Goal: Task Accomplishment & Management: Complete application form

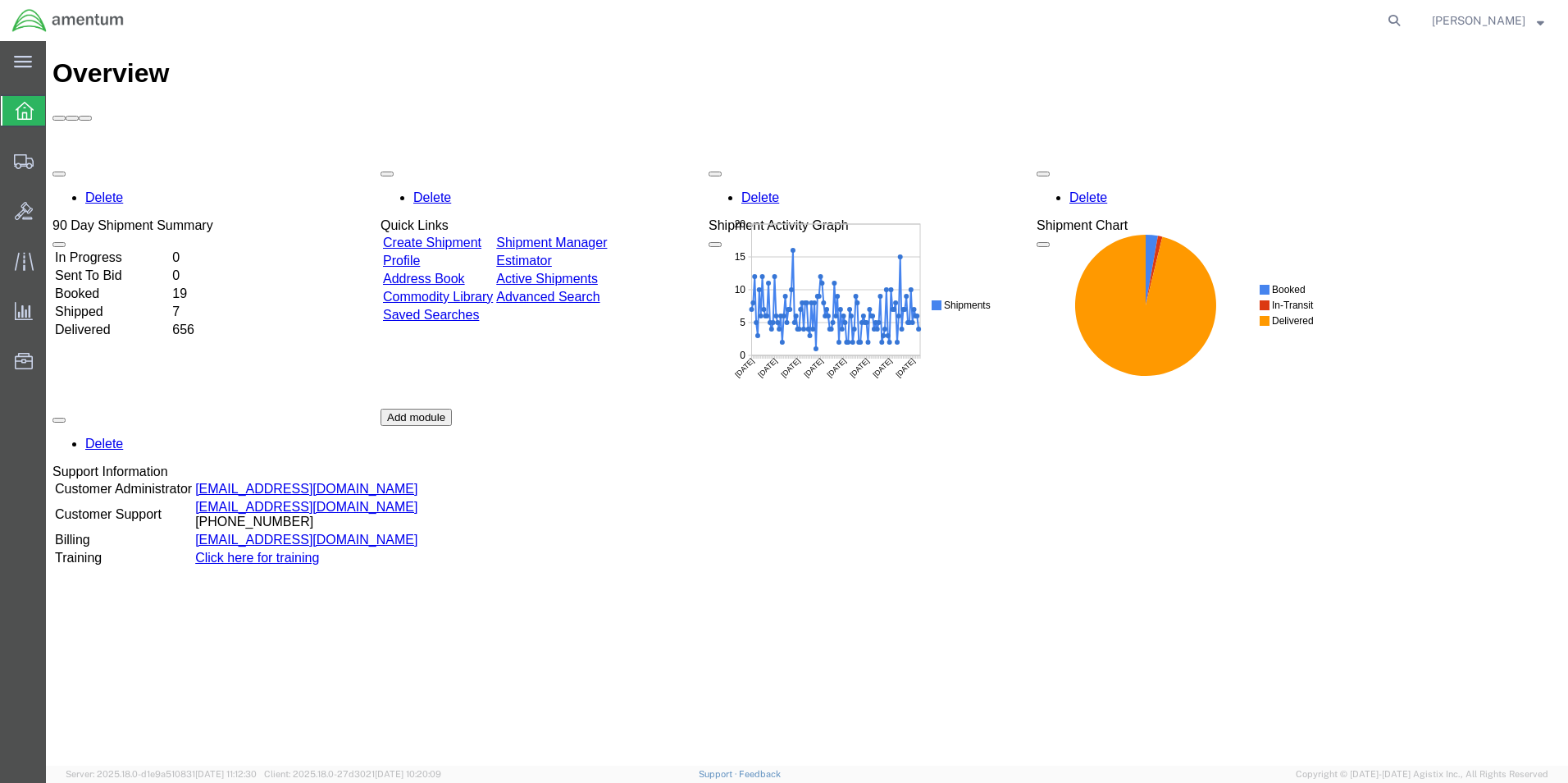
click at [456, 236] on link "Create Shipment" at bounding box center [432, 242] width 98 height 14
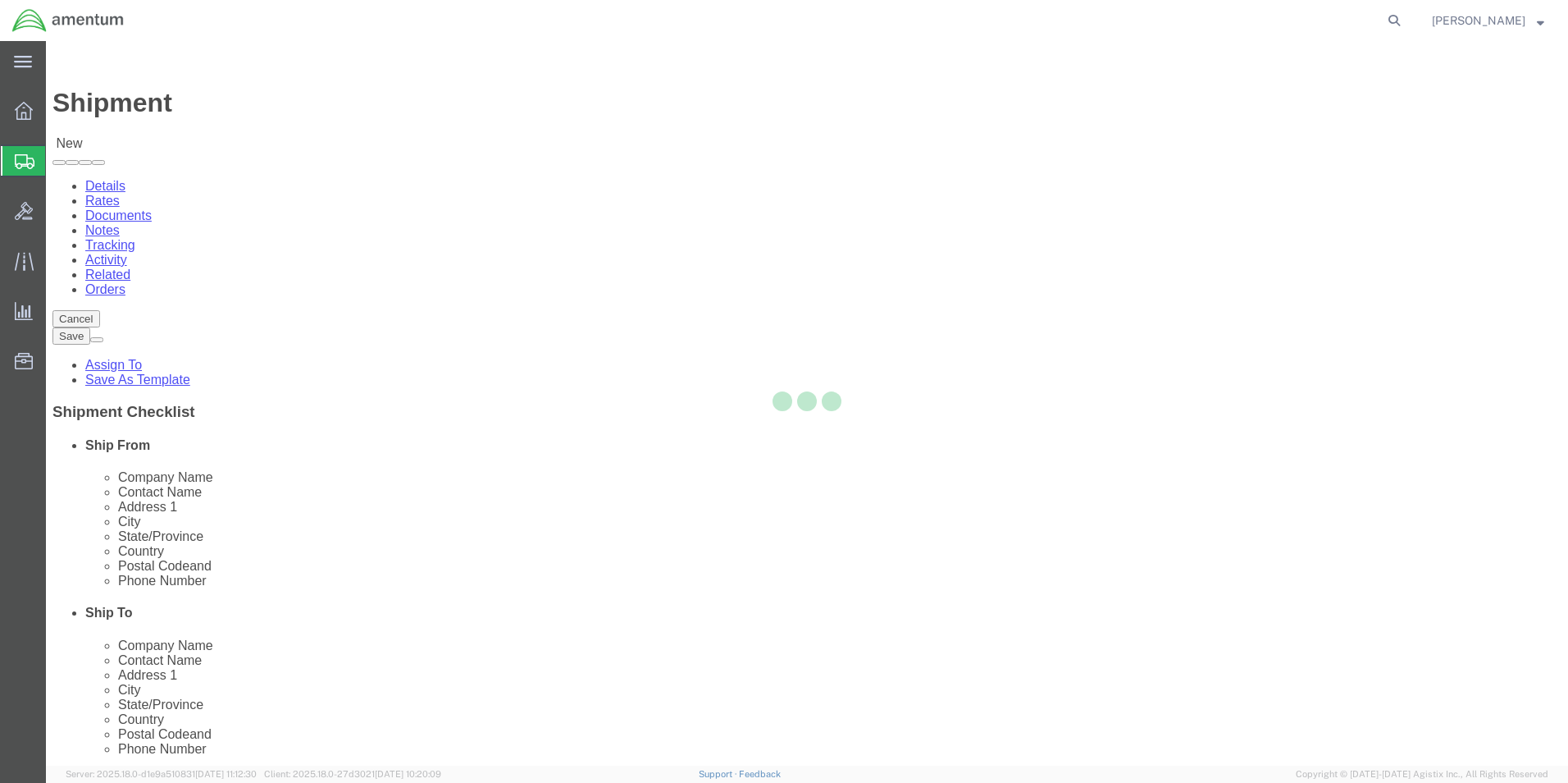
select select
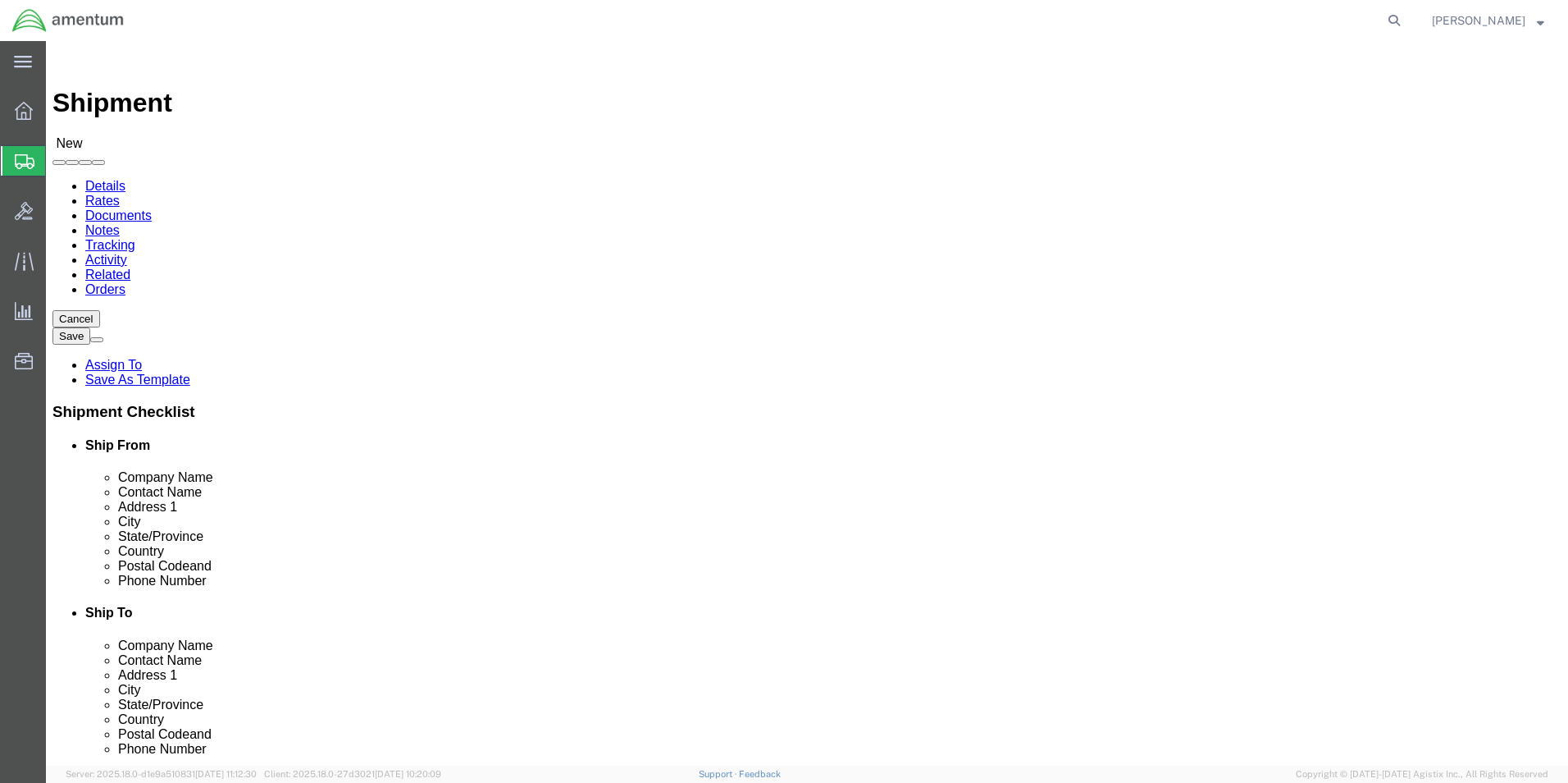
click input "text"
type input "WSA"
select select "49914"
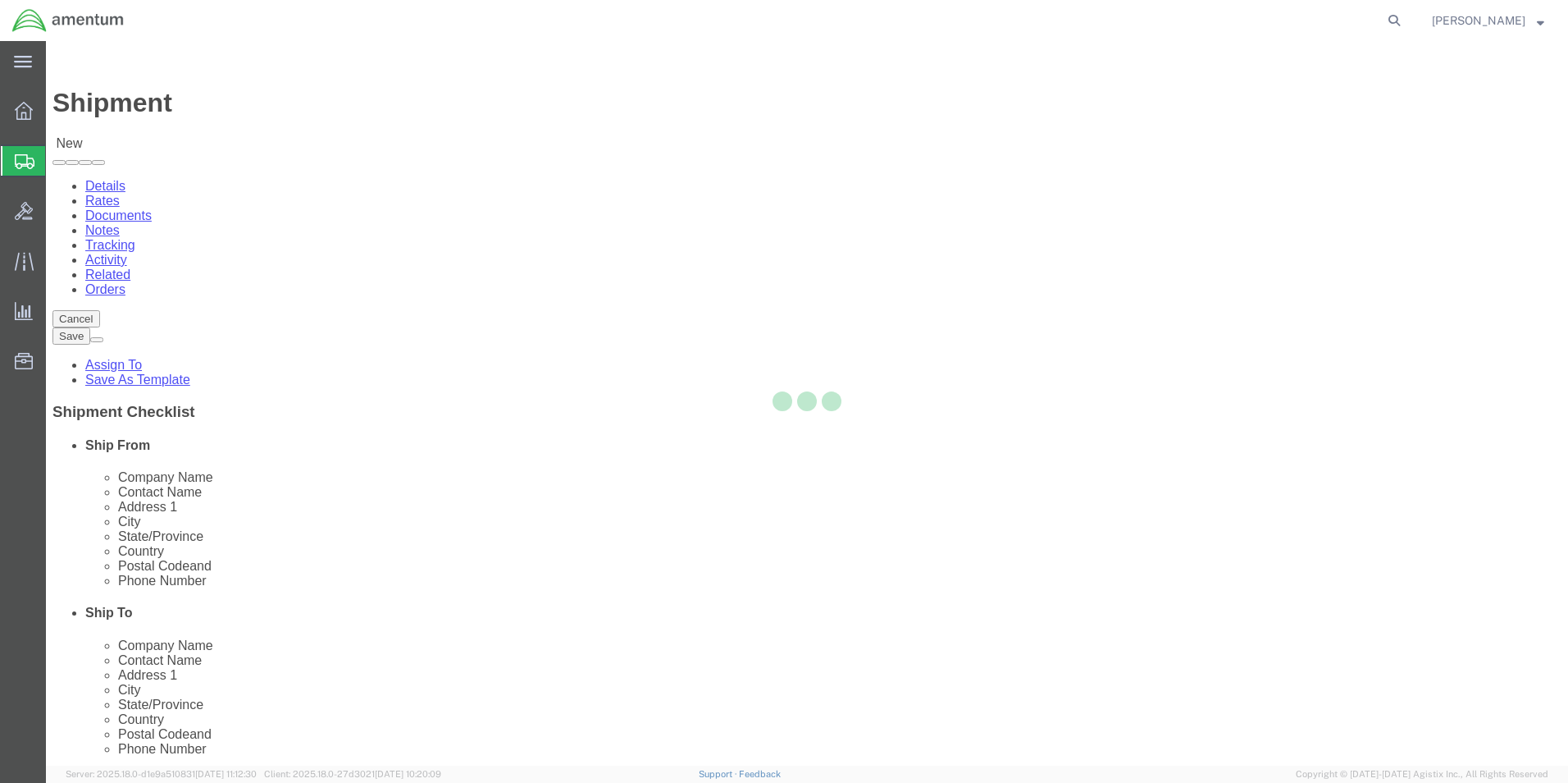
type input "Amentum Services, Inc"
type input "[PERSON_NAME]"
type input "[STREET_ADDRESS]"
type input "San [PERSON_NAME]"
type input "76904"
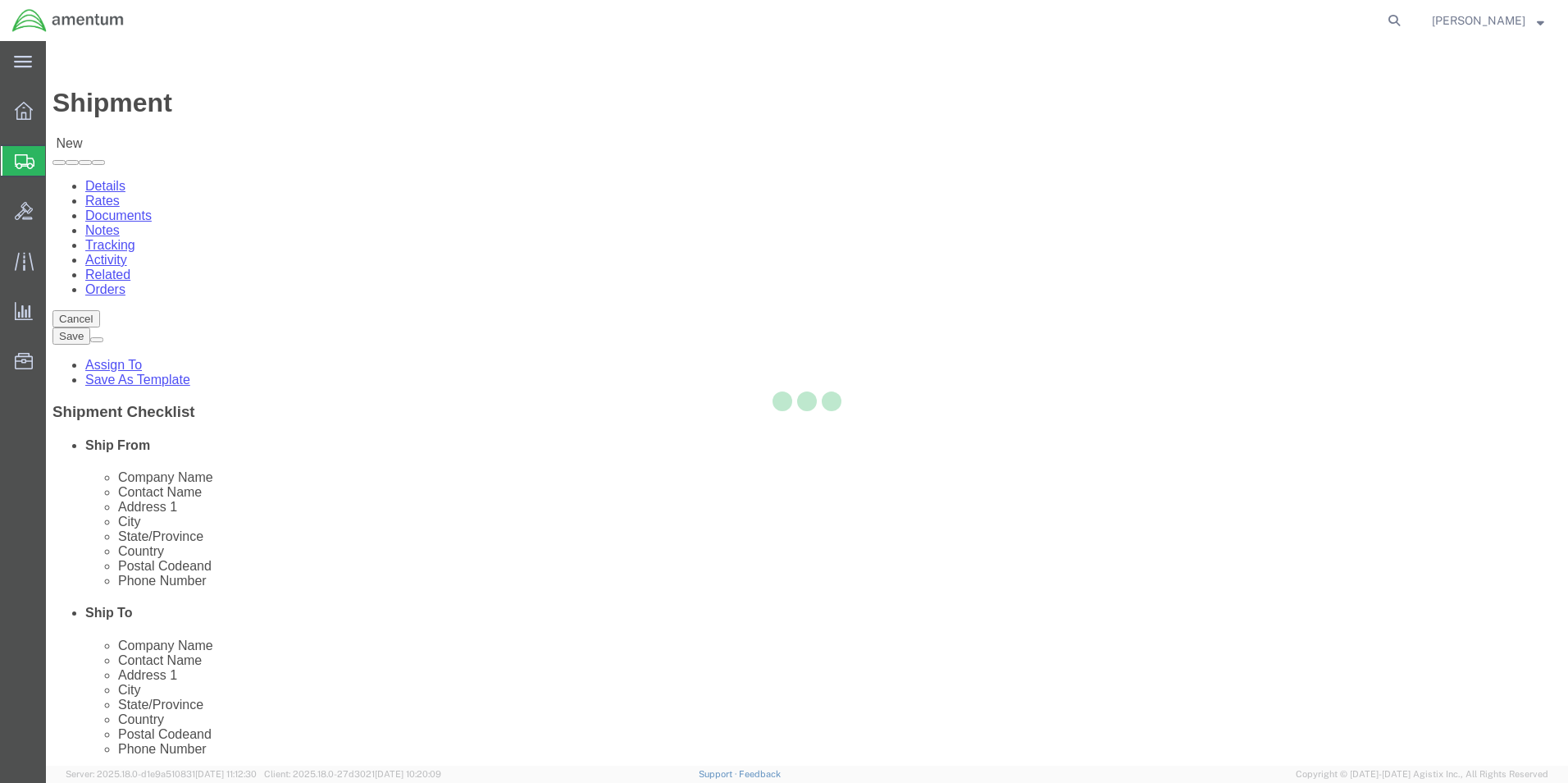
type input "[PHONE_NUMBER]"
type input "[PERSON_NAME][EMAIL_ADDRESS][PERSON_NAME][DOMAIN_NAME]"
checkbox input "true"
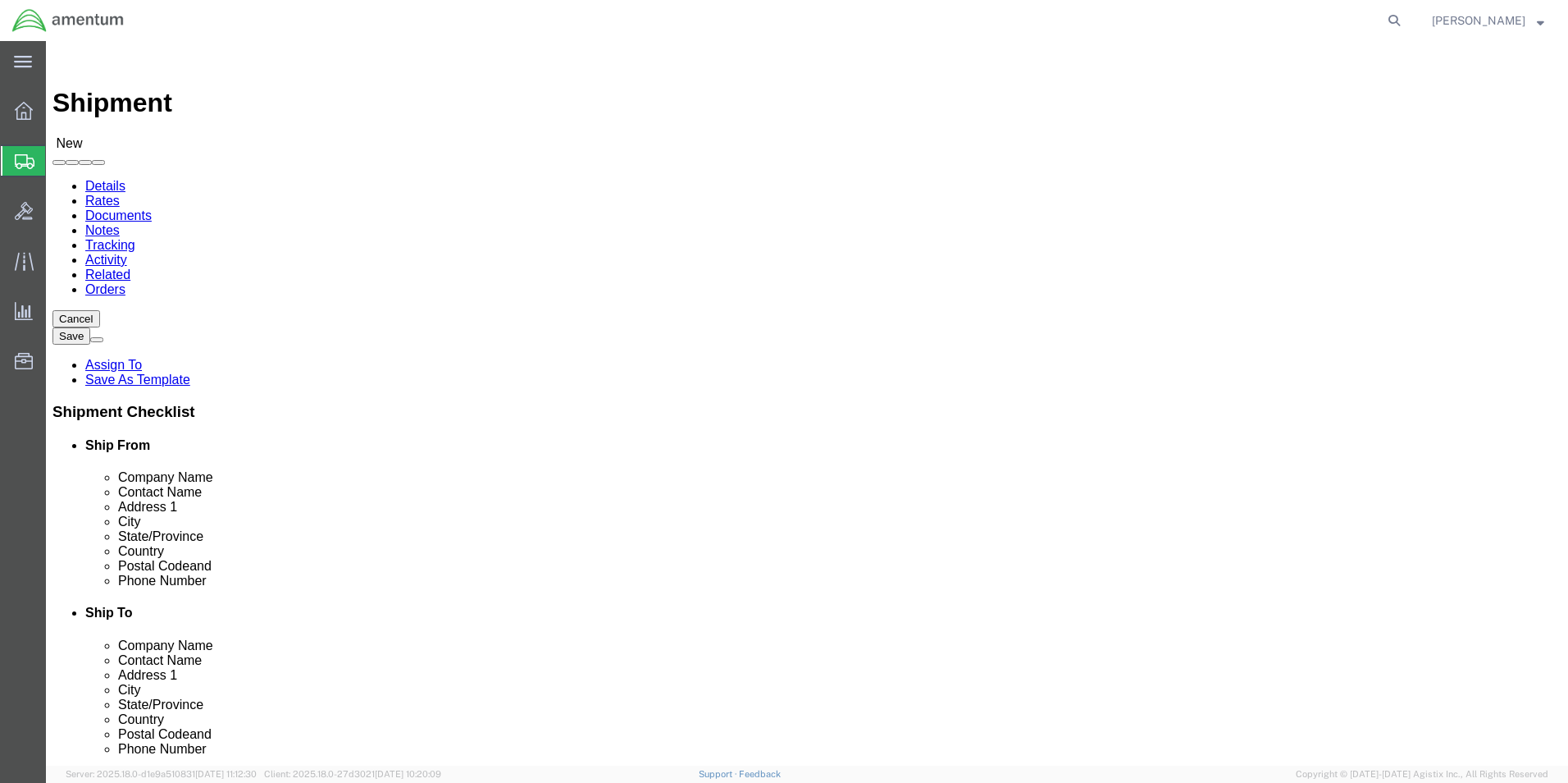
select select "[GEOGRAPHIC_DATA]"
type input "EPR"
select select "49933"
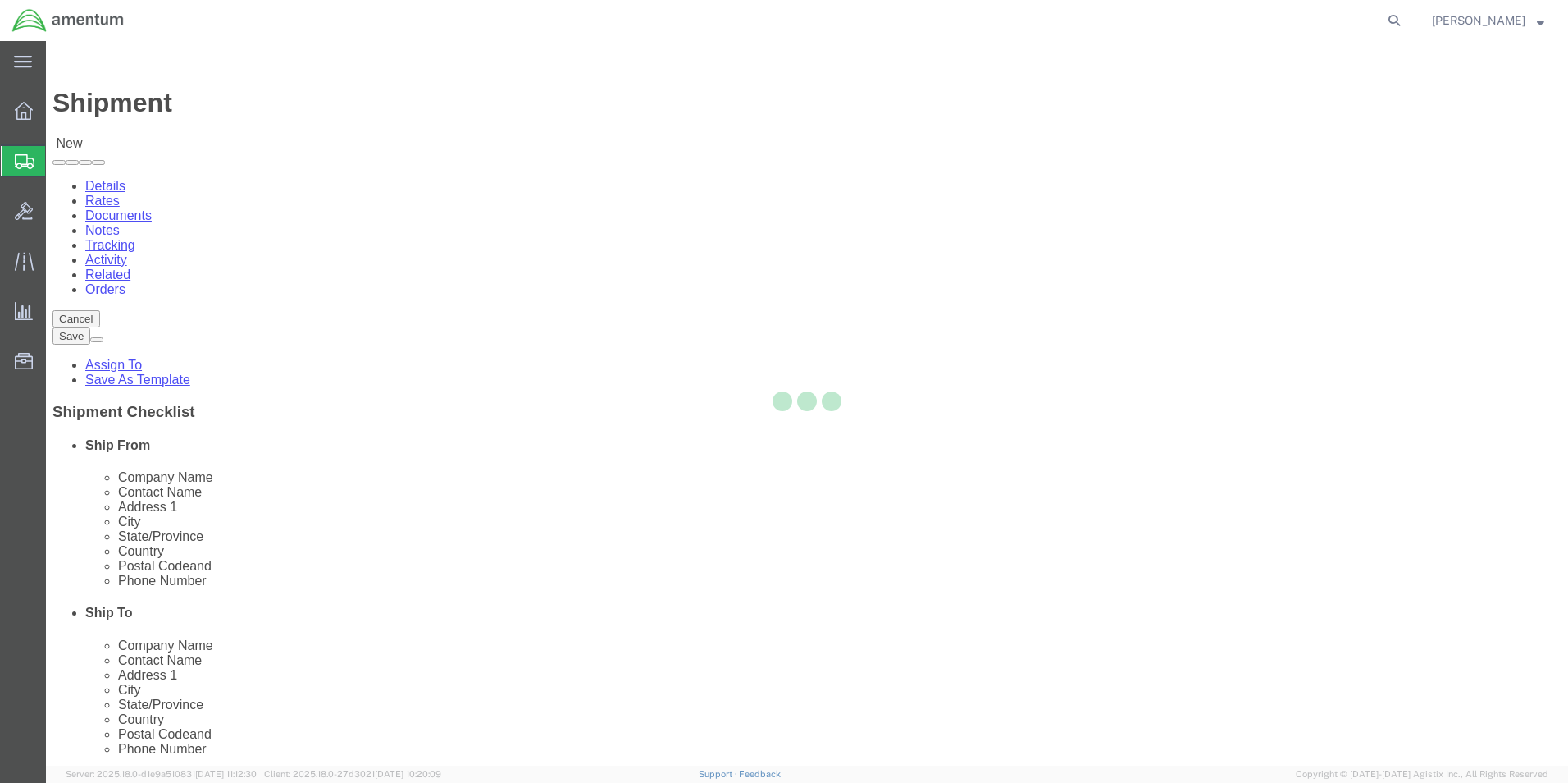
type input "Amentum Services, Inc"
type input "[PERSON_NAME]"
type input "[STREET_ADDRESS]"
type input "c/o Amentum Services, Inc."
type input "Aguadilla"
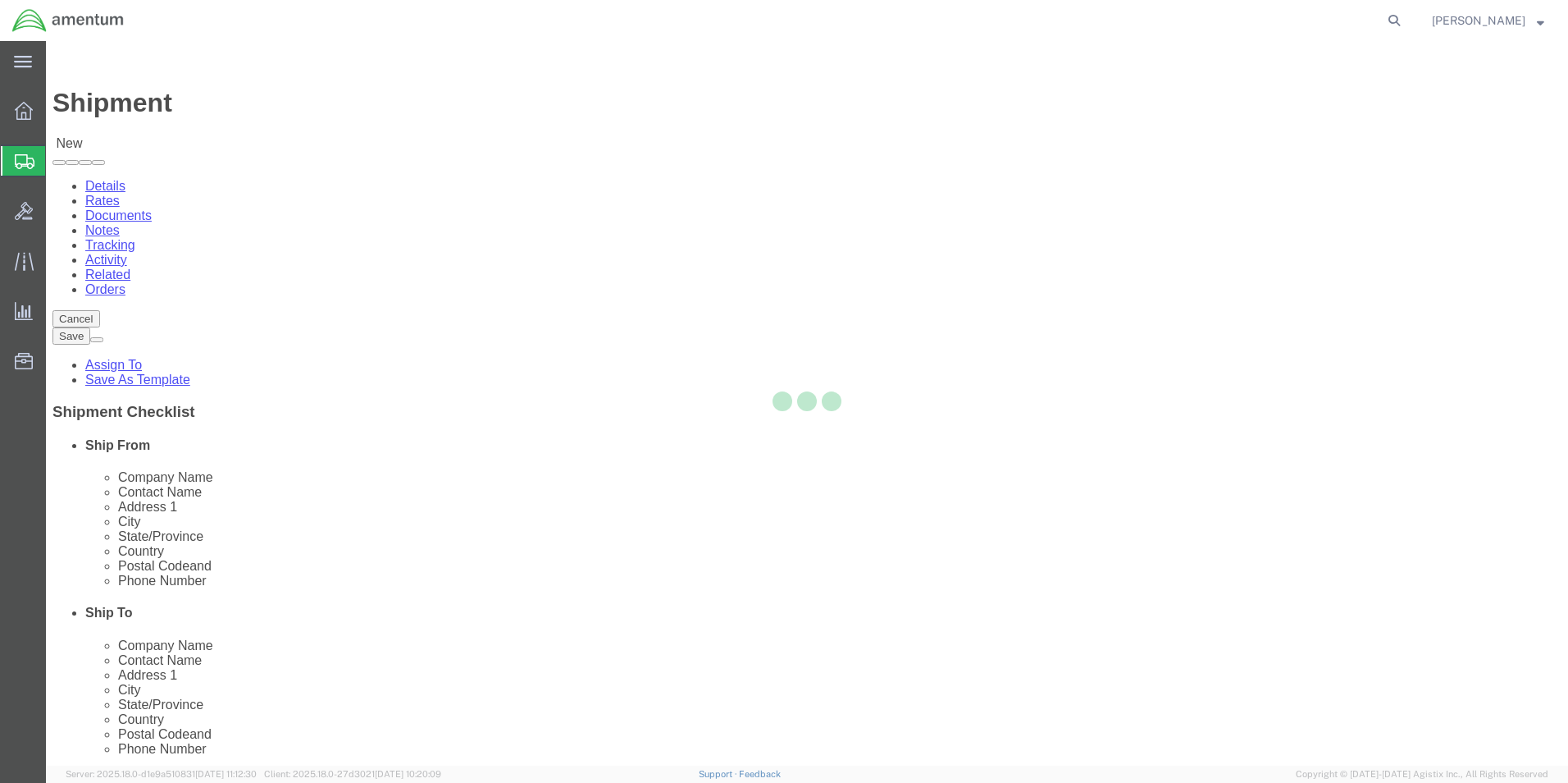
type input "00604"
type input "[PHONE_NUMBER]"
type input "[PERSON_NAME][EMAIL_ADDRESS][PERSON_NAME][DOMAIN_NAME]"
checkbox input "true"
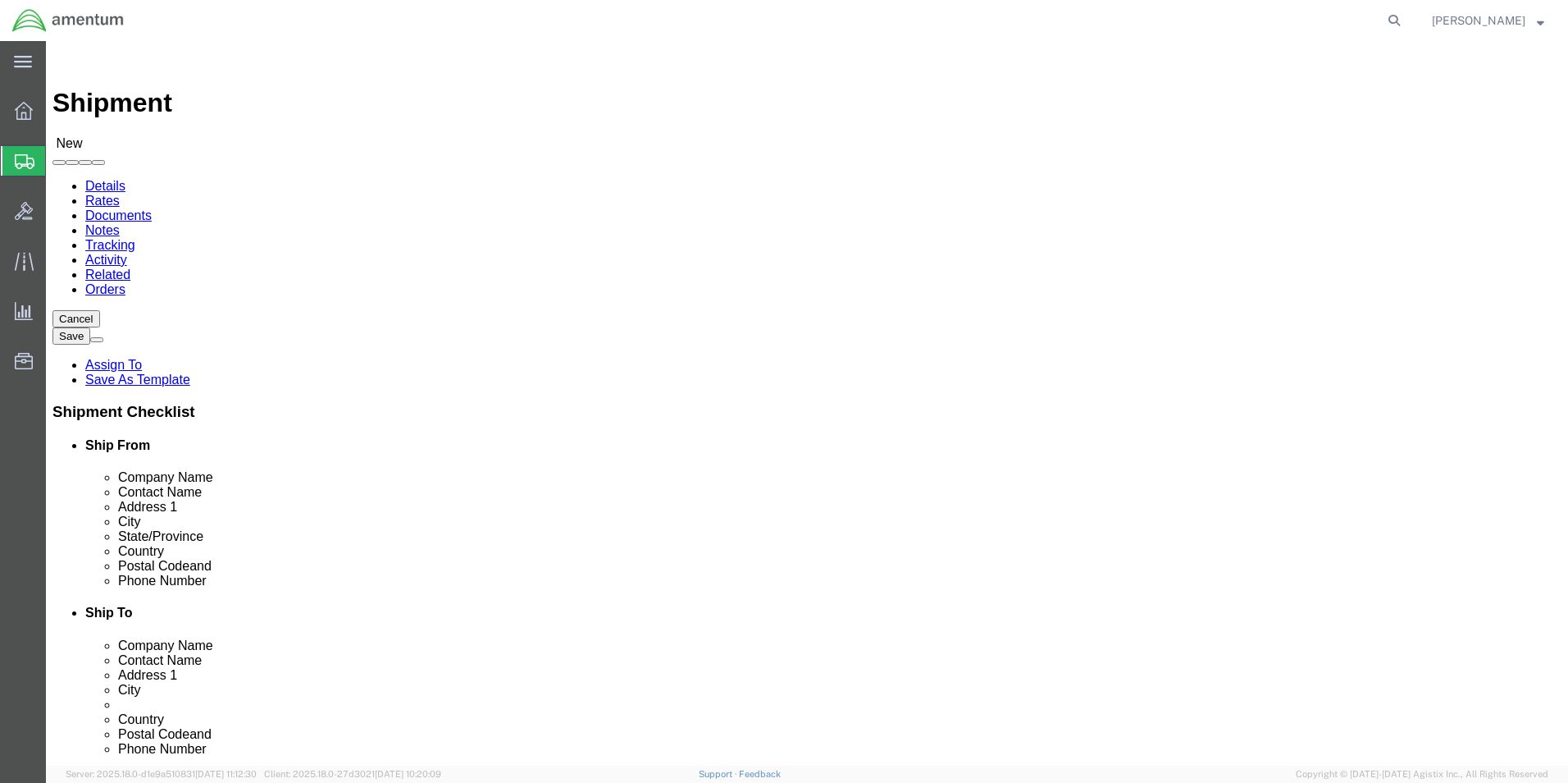
drag, startPoint x: 929, startPoint y: 338, endPoint x: 805, endPoint y: 350, distance: 124.6
click div "Location [GEOGRAPHIC_DATA][US_STATE] My Profile Location [PHONE_NUMBER] [PHONE_…"
paste input "se M. [PERSON_NAME]"
type input "[PERSON_NAME] [PERSON_NAME]"
drag, startPoint x: 1032, startPoint y: 592, endPoint x: 831, endPoint y: 592, distance: 201.0
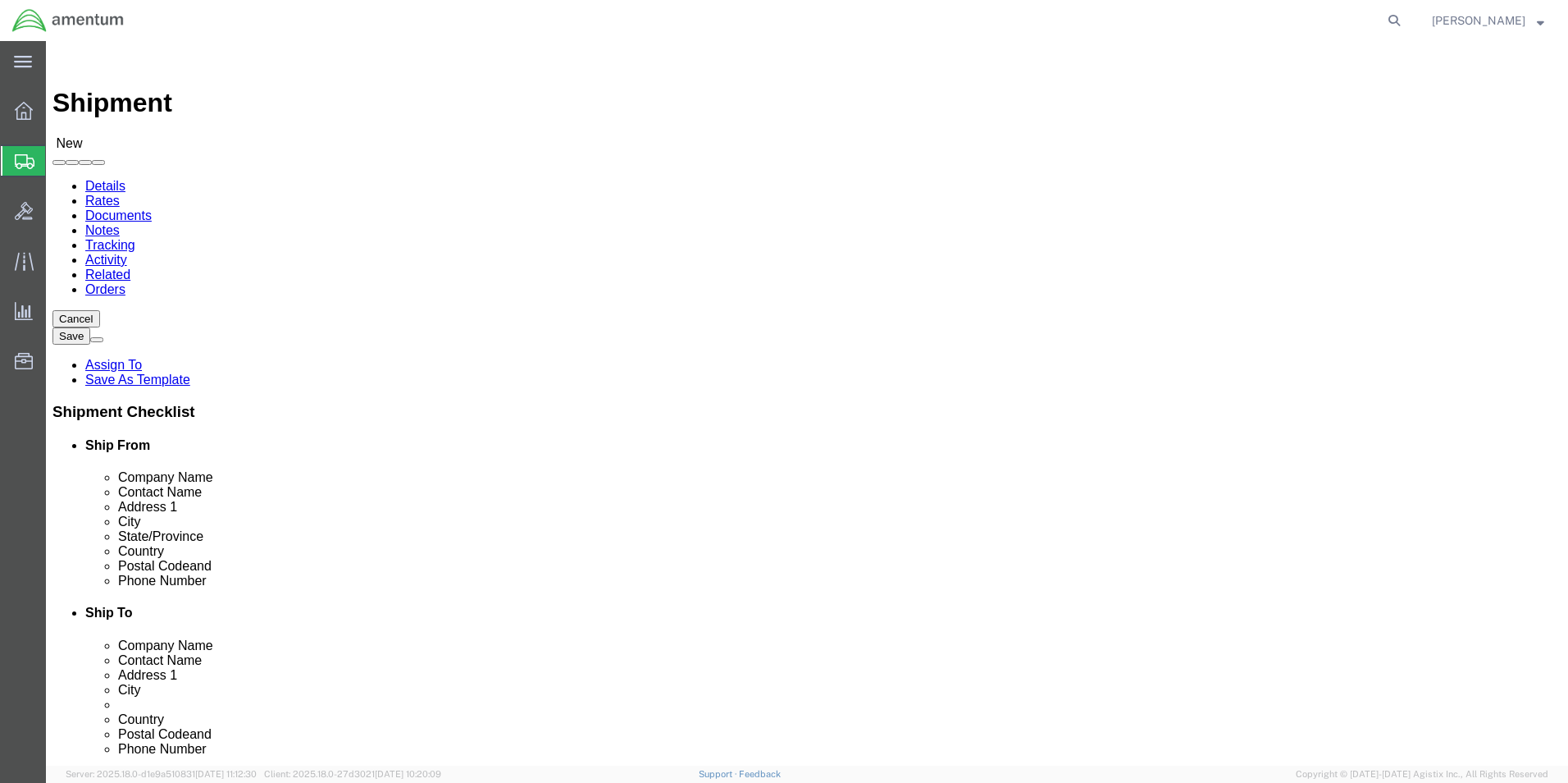
click div "[PERSON_NAME][EMAIL_ADDRESS][PERSON_NAME][DOMAIN_NAME]"
paste input "[PERSON_NAME].plumeyrui"
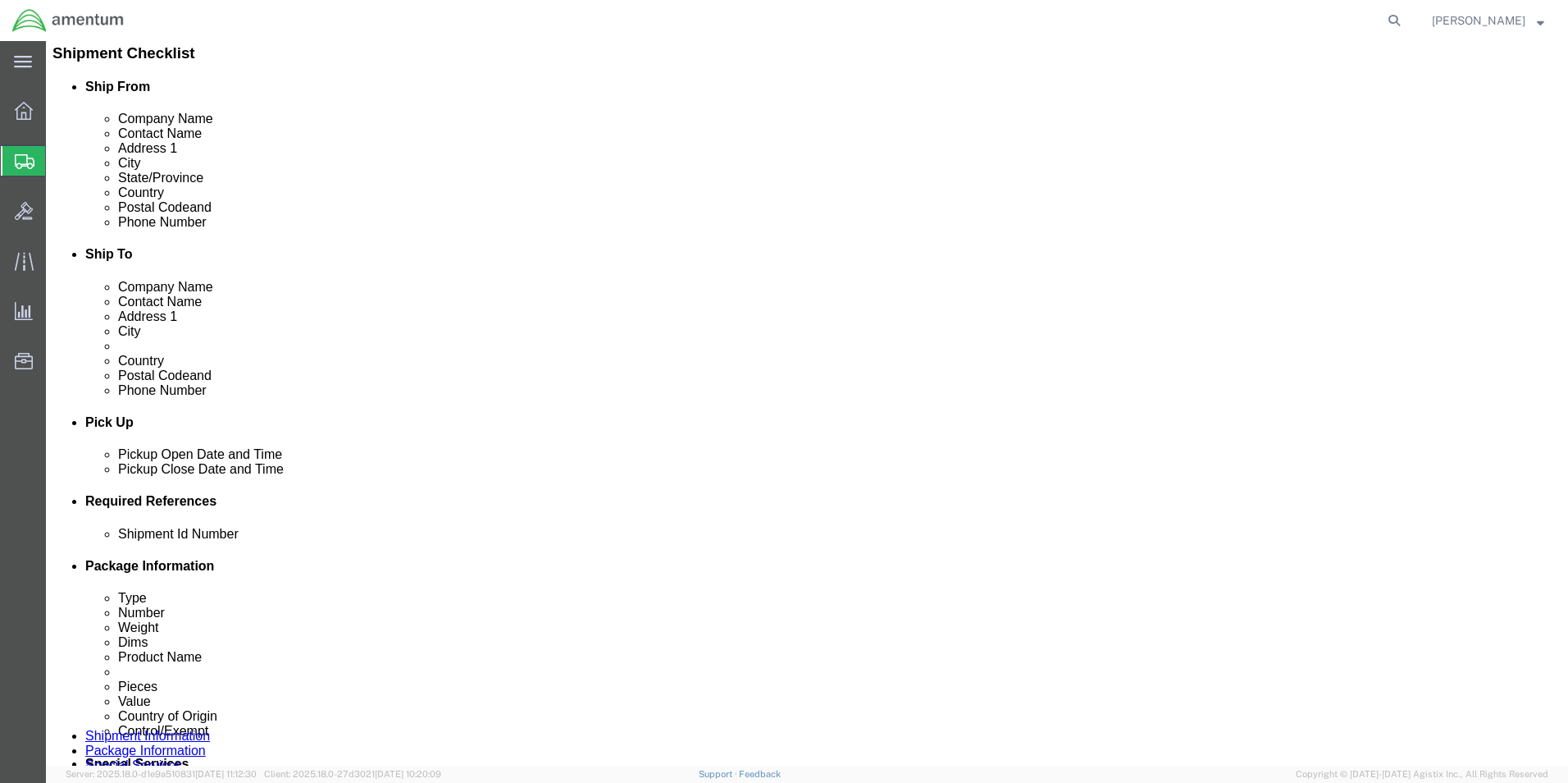
scroll to position [493, 0]
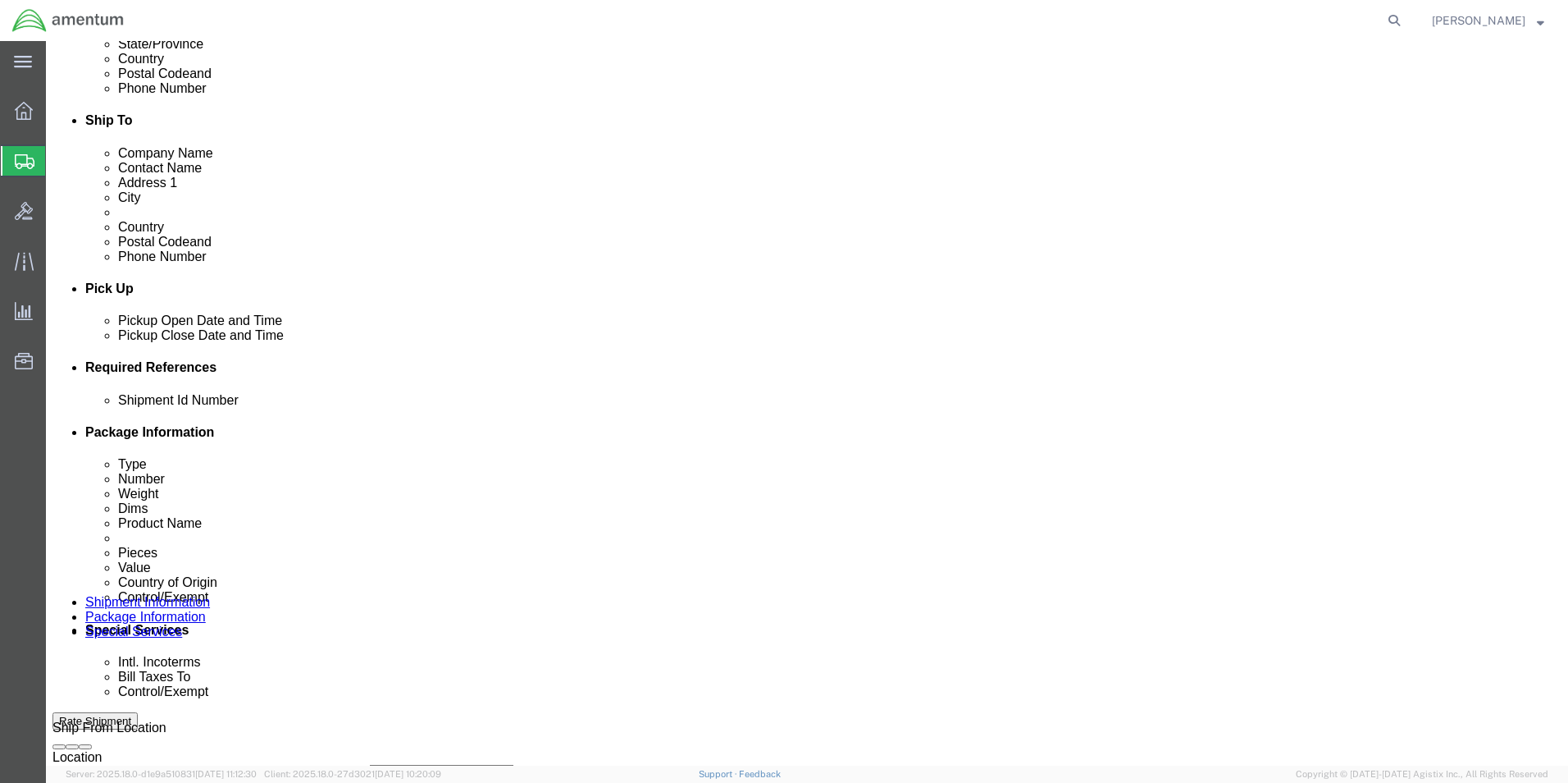
type input "[PERSON_NAME][EMAIL_ADDRESS][DOMAIN_NAME]"
drag, startPoint x: 1100, startPoint y: 466, endPoint x: 1077, endPoint y: 467, distance: 23.0
click button "Add reference"
click select "Select Account Type Activity ID Airline Appointment Number ASN Batch Request # …"
select select "CUSTREF"
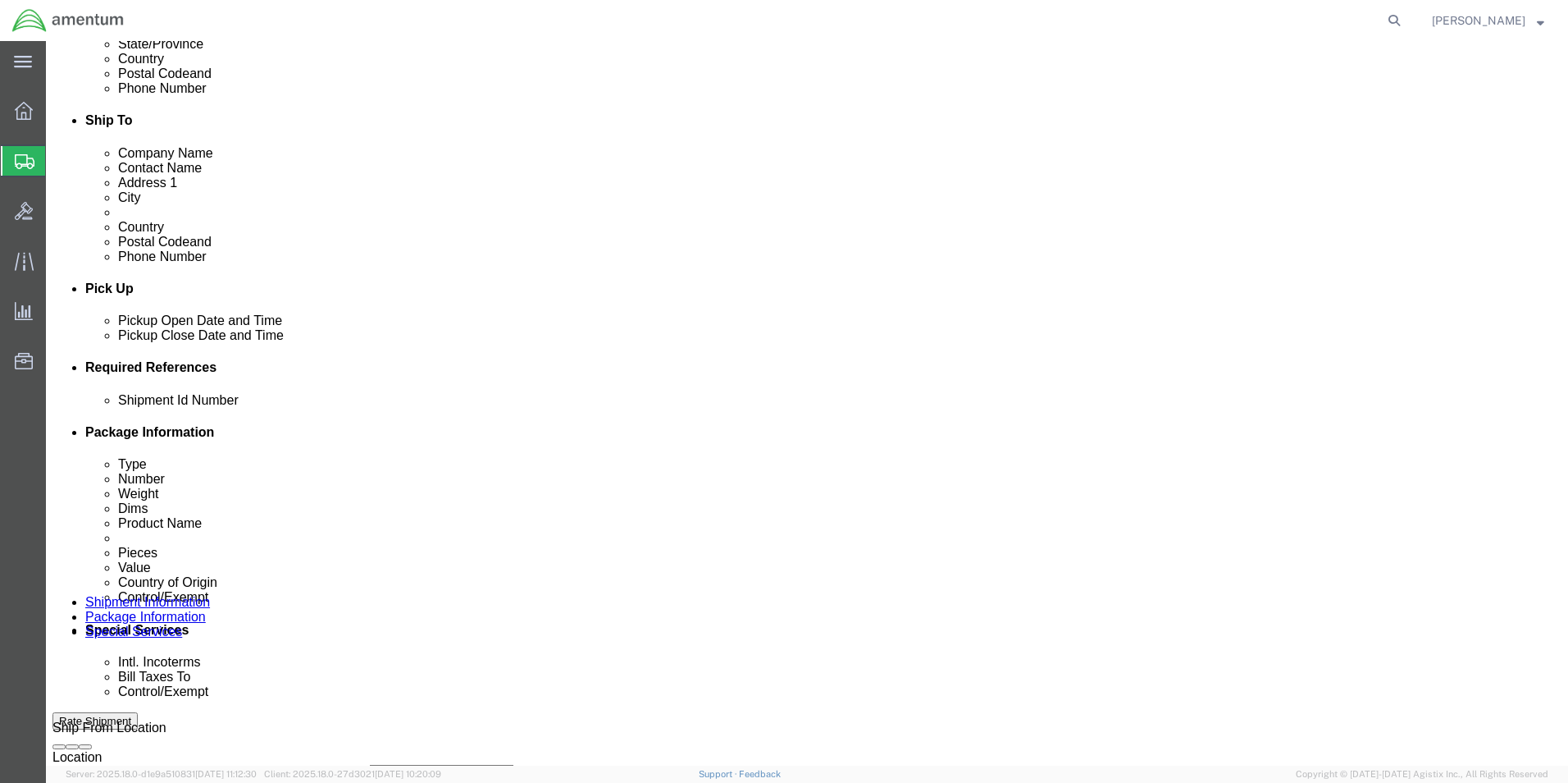
click select "Select Account Type Activity ID Airline Appointment Number ASN Batch Request # …"
click input "text"
type input "TOOL LOAN"
click button "Add reference"
click select "Select Account Type Activity ID Airline Appointment Number ASN Batch Request # …"
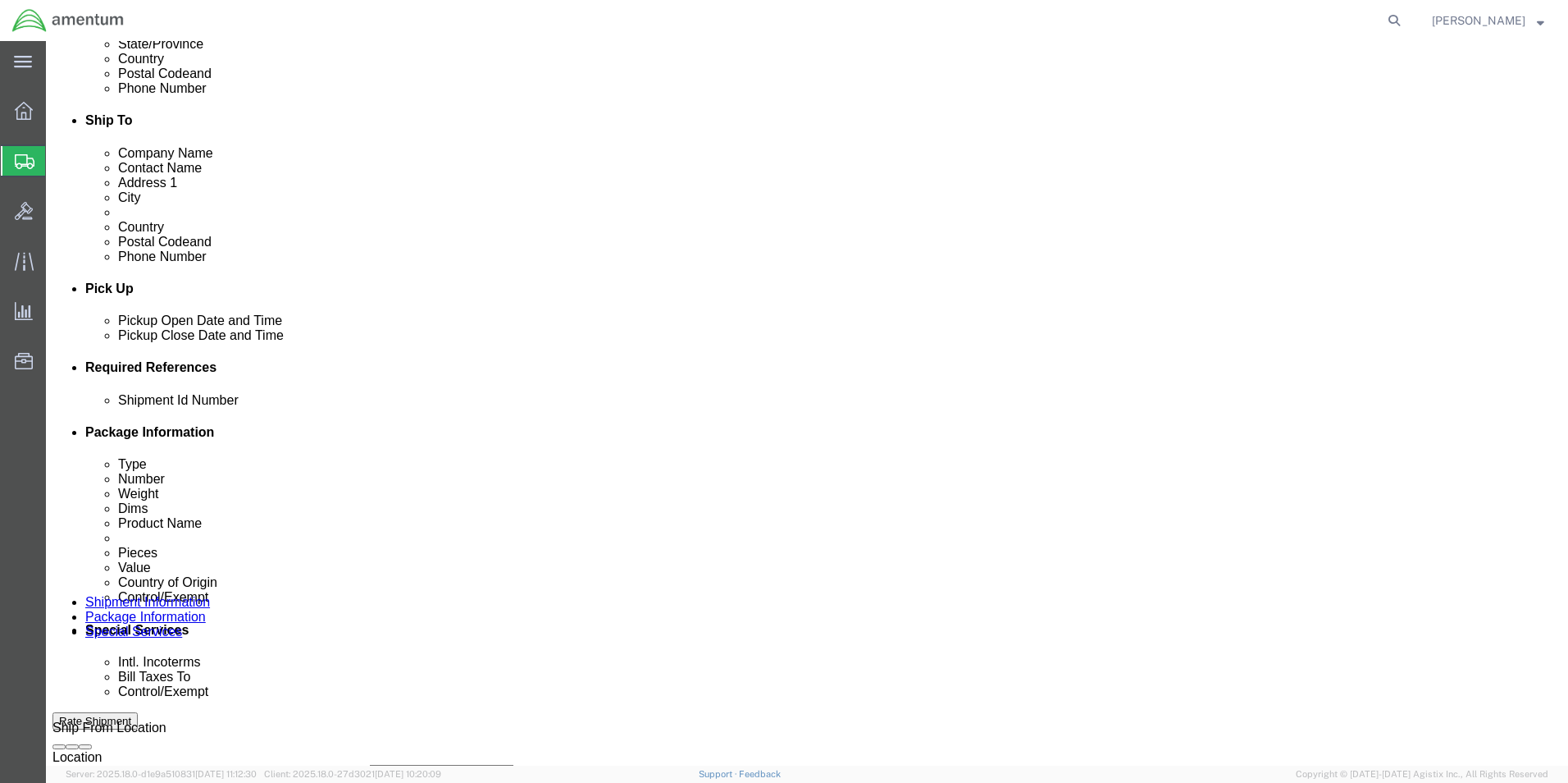
select select "DEPT"
click select "Select Account Type Activity ID Airline Appointment Number ASN Batch Request # …"
click input "text"
type input "CBP"
drag, startPoint x: 1094, startPoint y: 462, endPoint x: 1050, endPoint y: 475, distance: 45.9
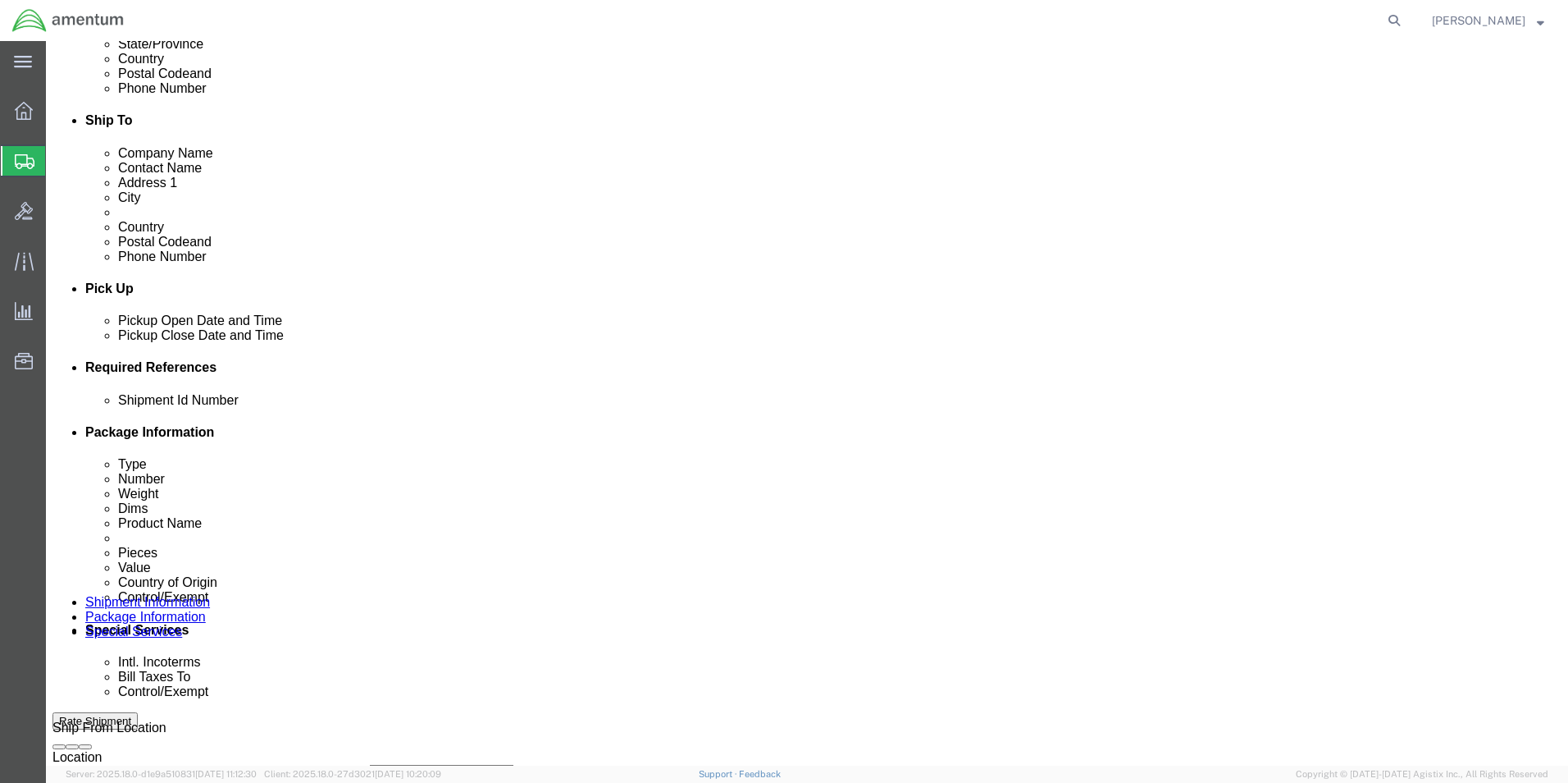
click button "Add reference"
click select "Select Account Type Activity ID Airline Appointment Number ASN Batch Request # …"
select select "PROJNUM"
click select "Select Account Type Activity ID Airline Appointment Number ASN Batch Request # …"
click input "text"
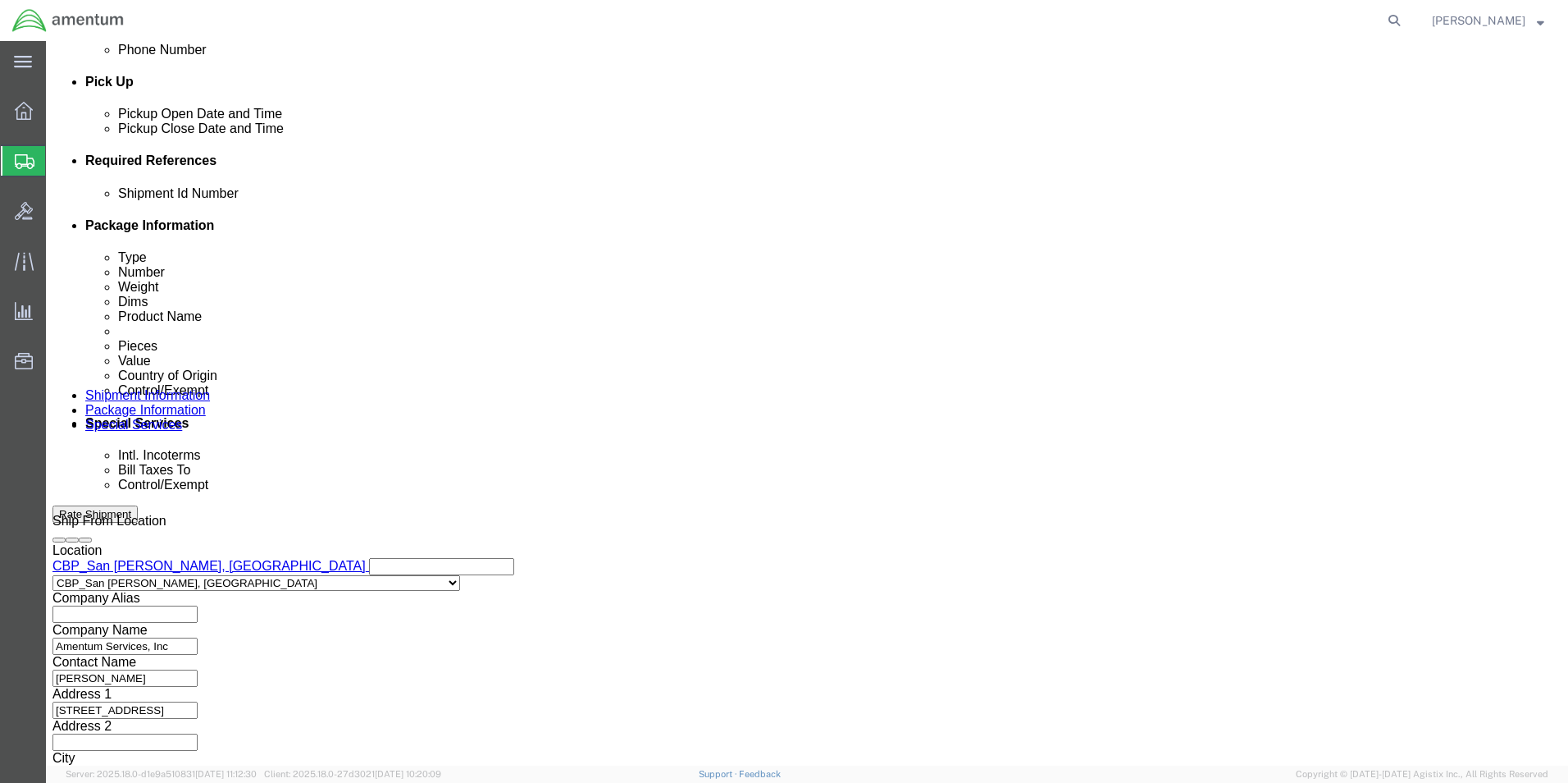
scroll to position [715, 0]
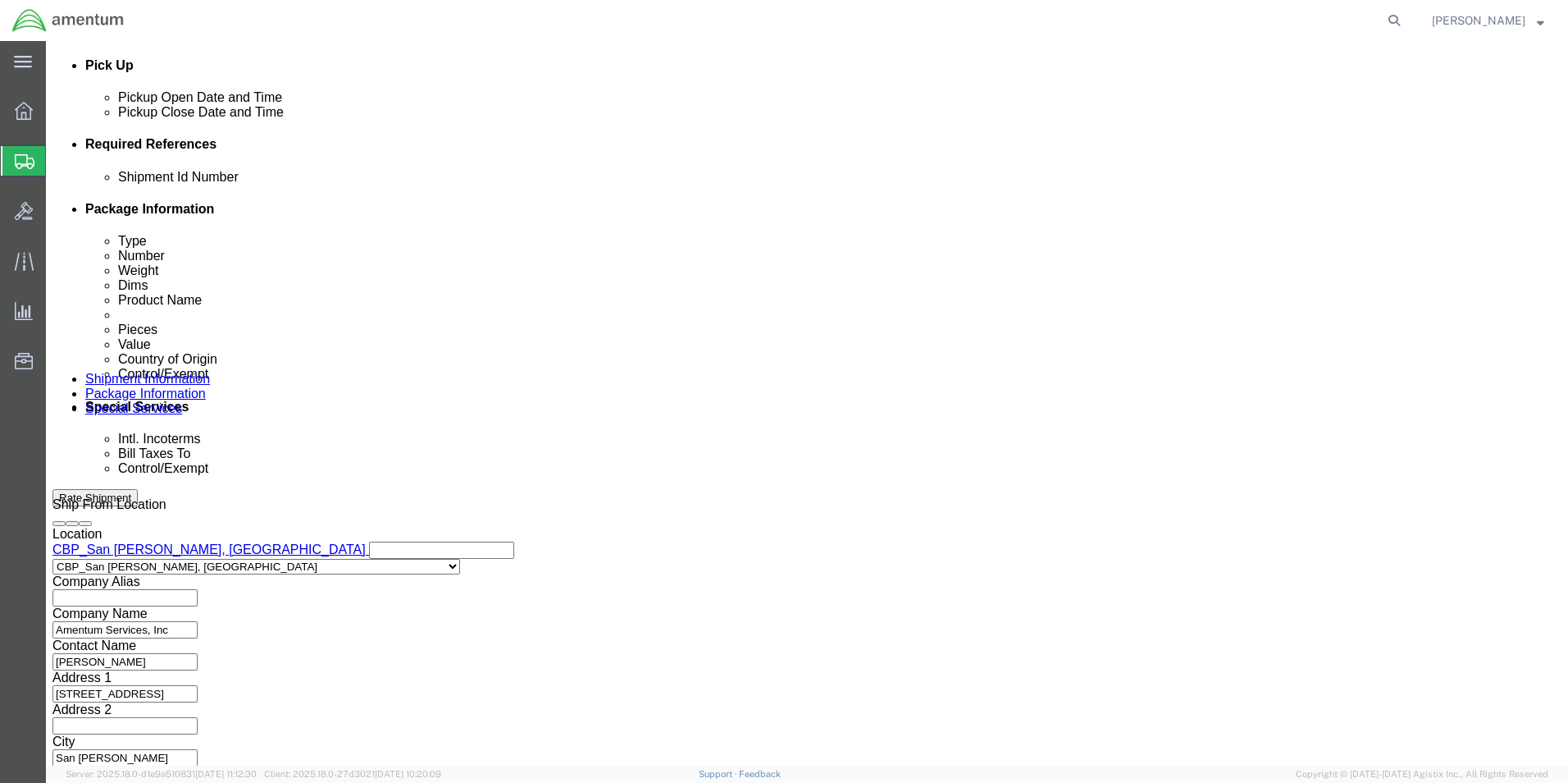
type input "6118.03.03.2219.000.WSA.0000"
click button "Continue"
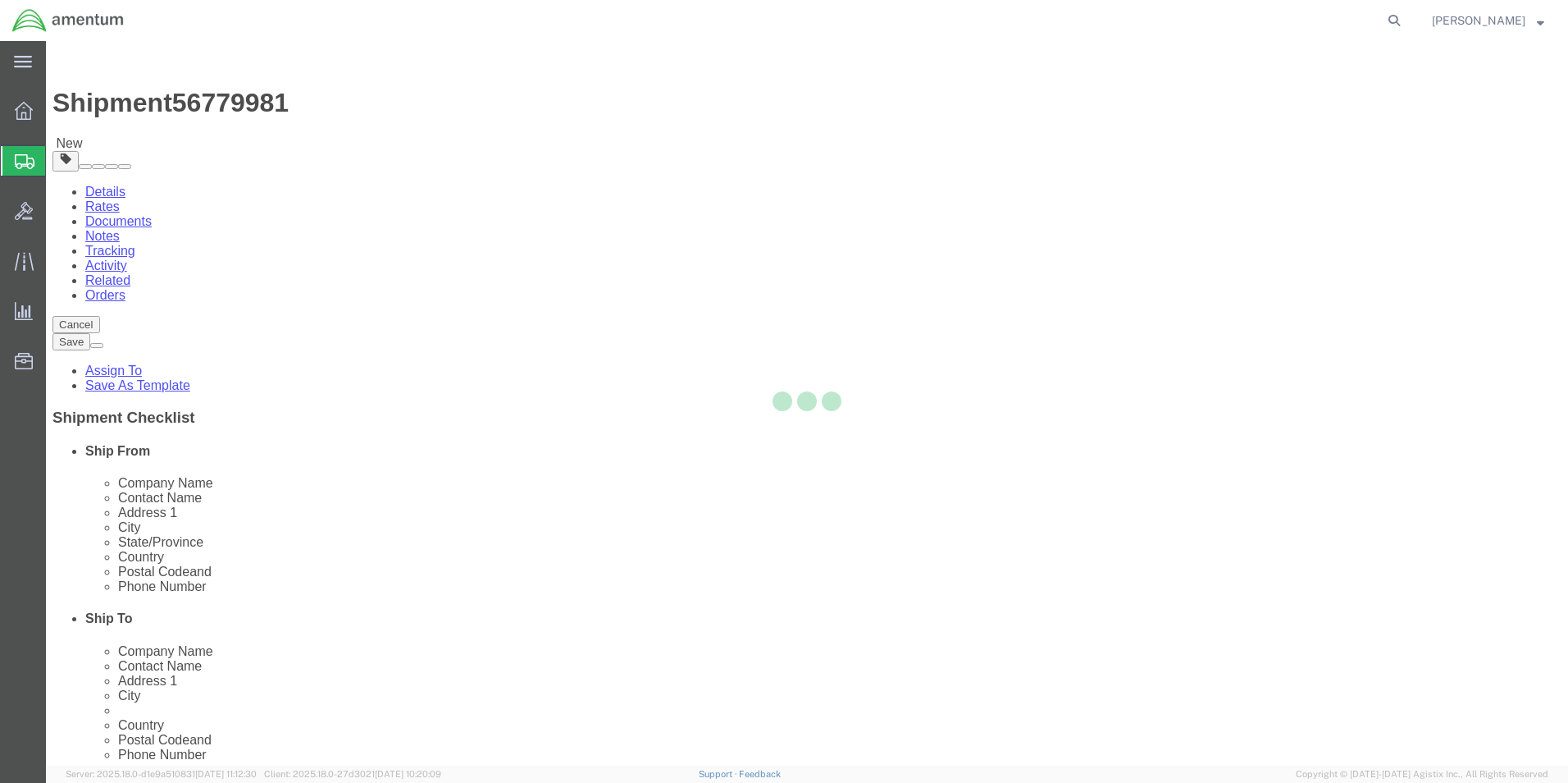
select select "CBOX"
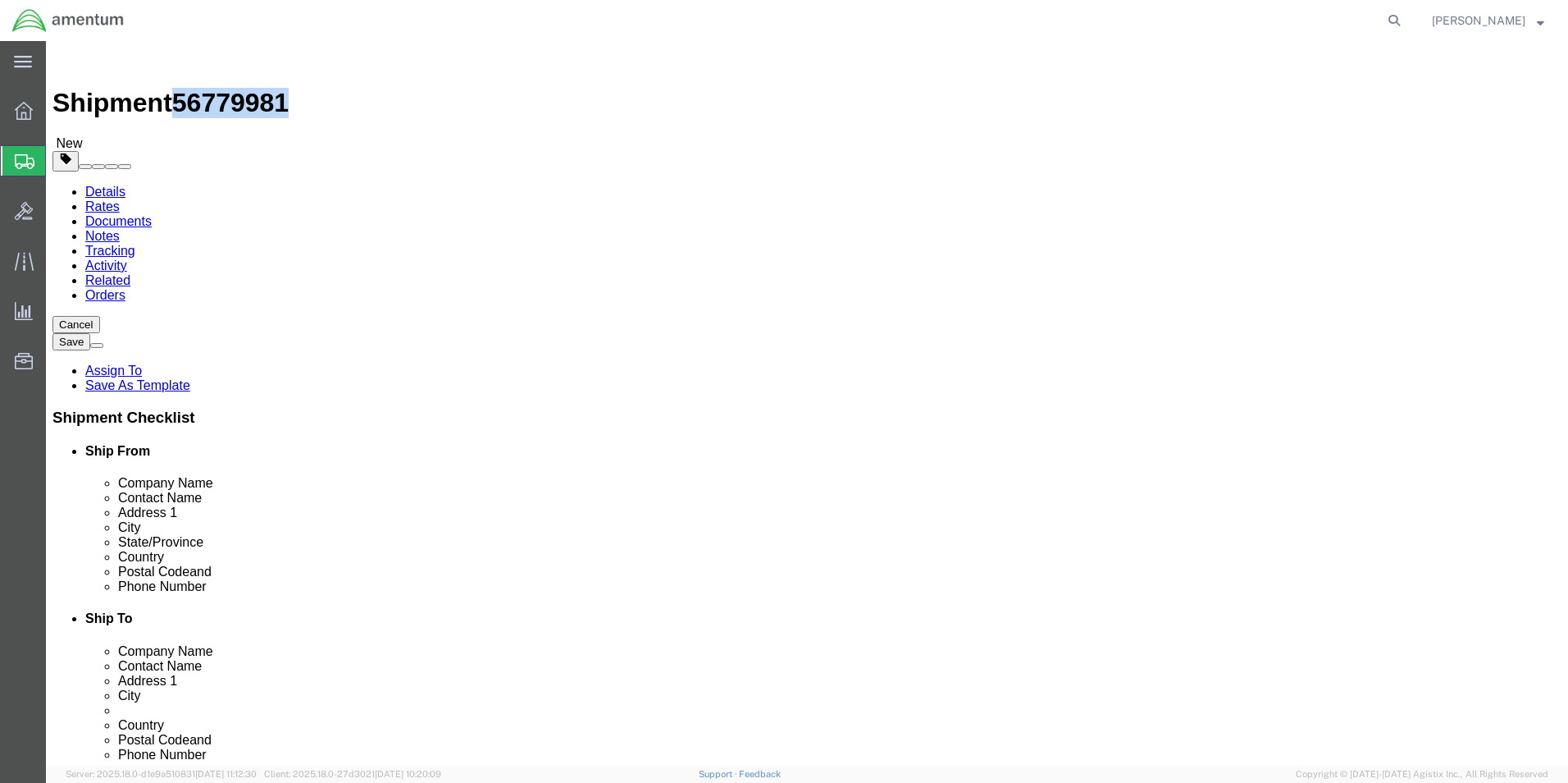
drag, startPoint x: 138, startPoint y: 18, endPoint x: 226, endPoint y: 13, distance: 88.1
click div "Shipment 56779981 New"
copy span "56779981"
click link "Shipment Information"
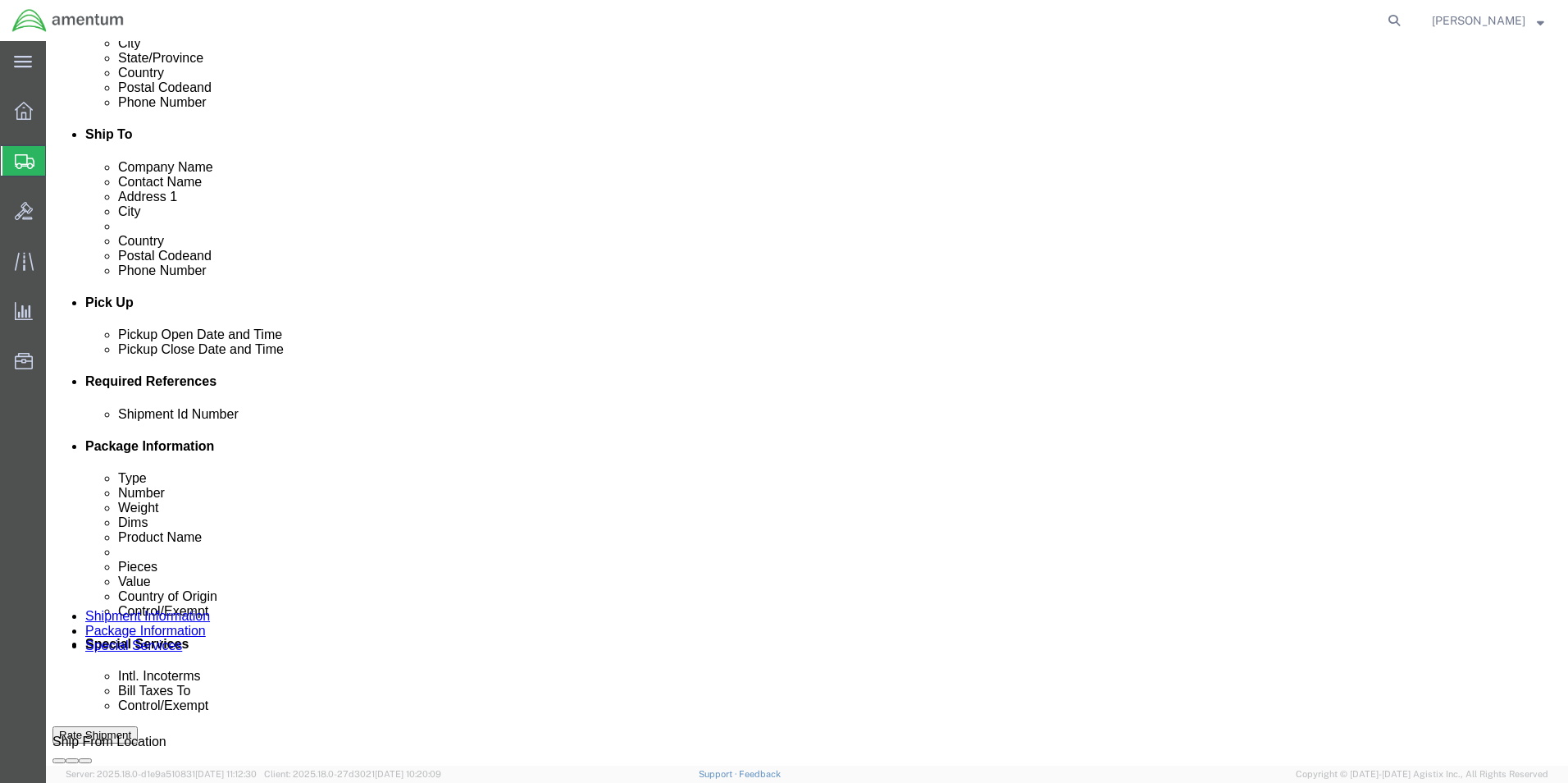
scroll to position [493, 0]
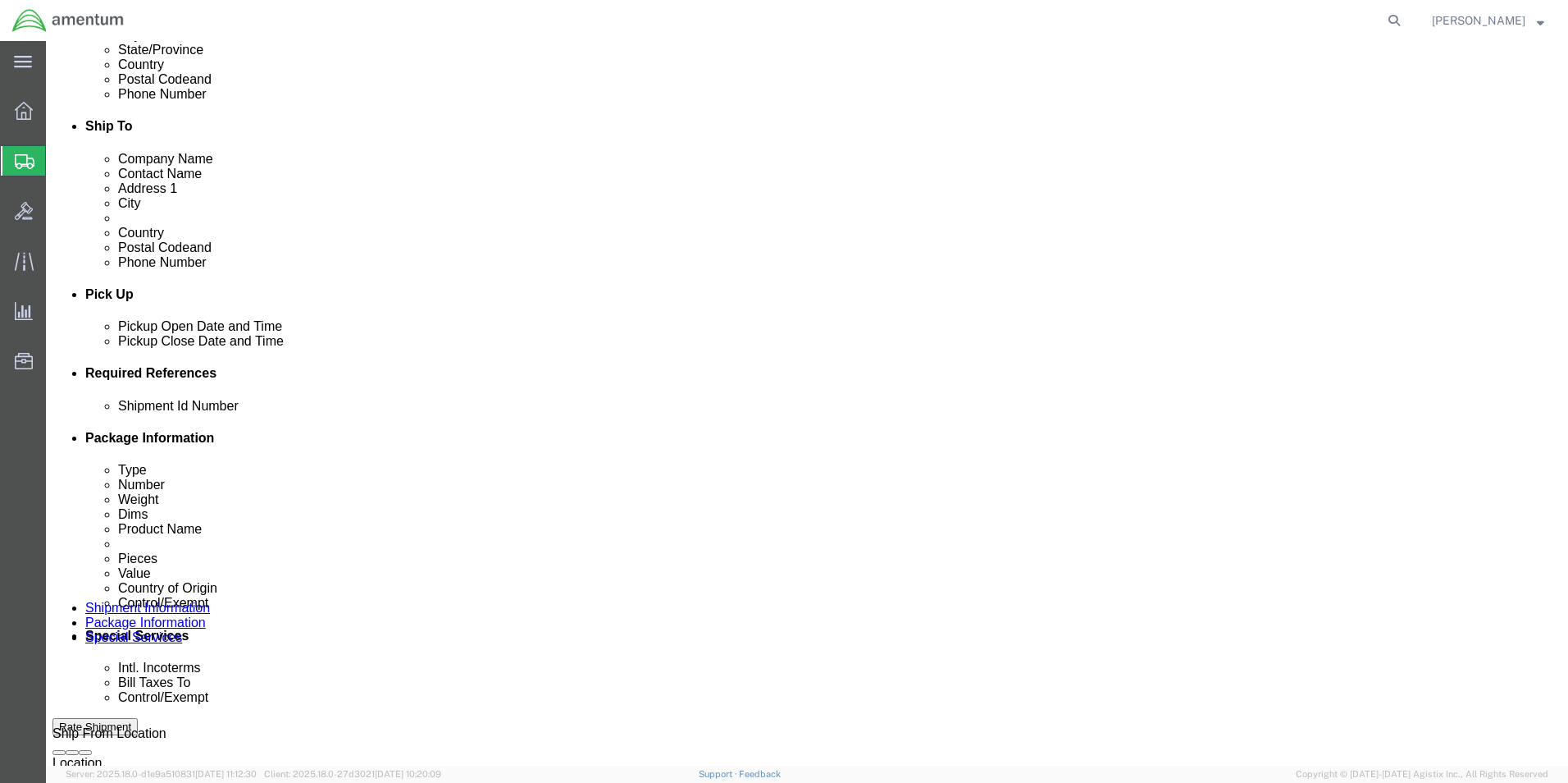
click input "text"
paste input "56779981"
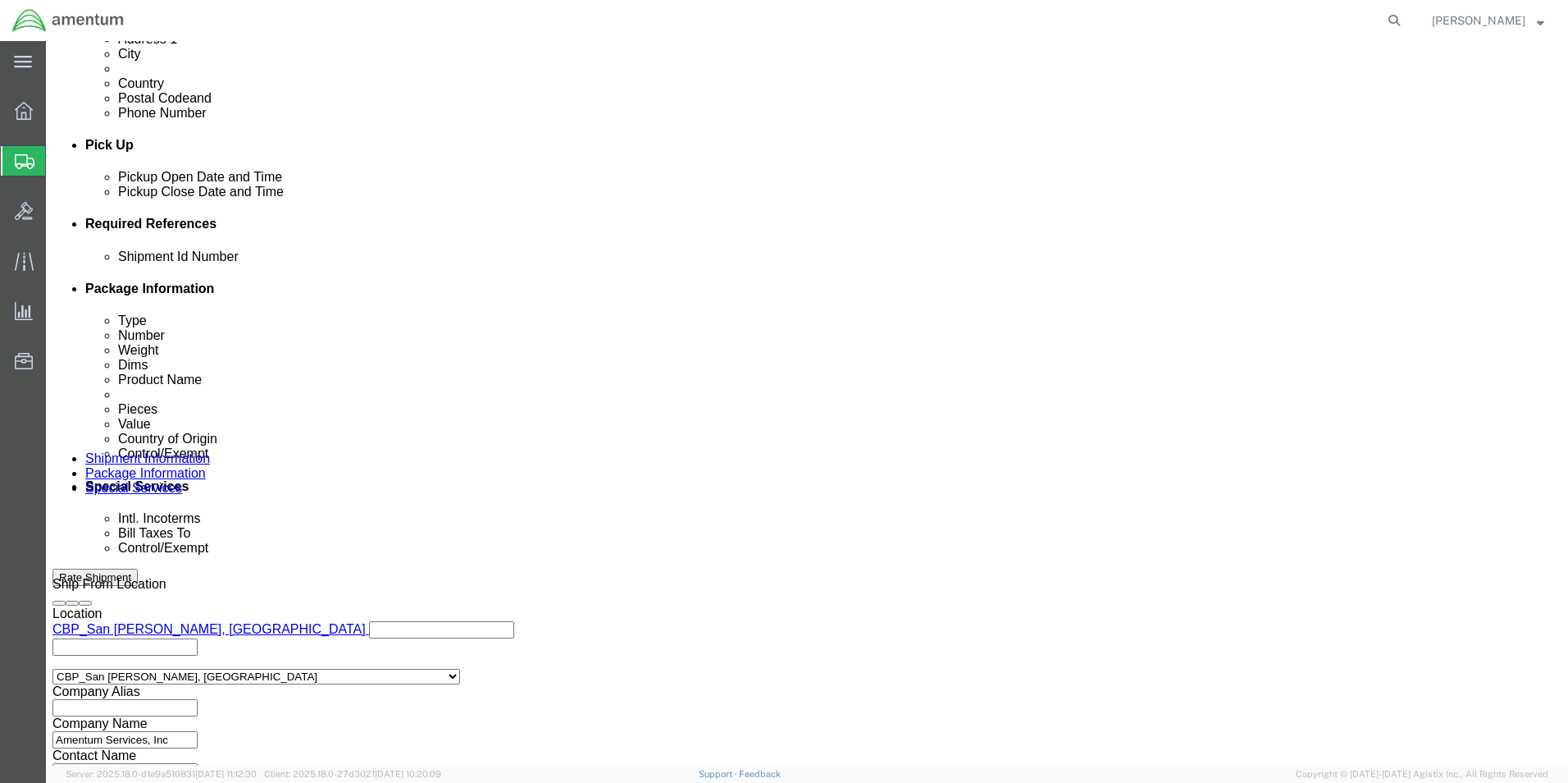
scroll to position [715, 0]
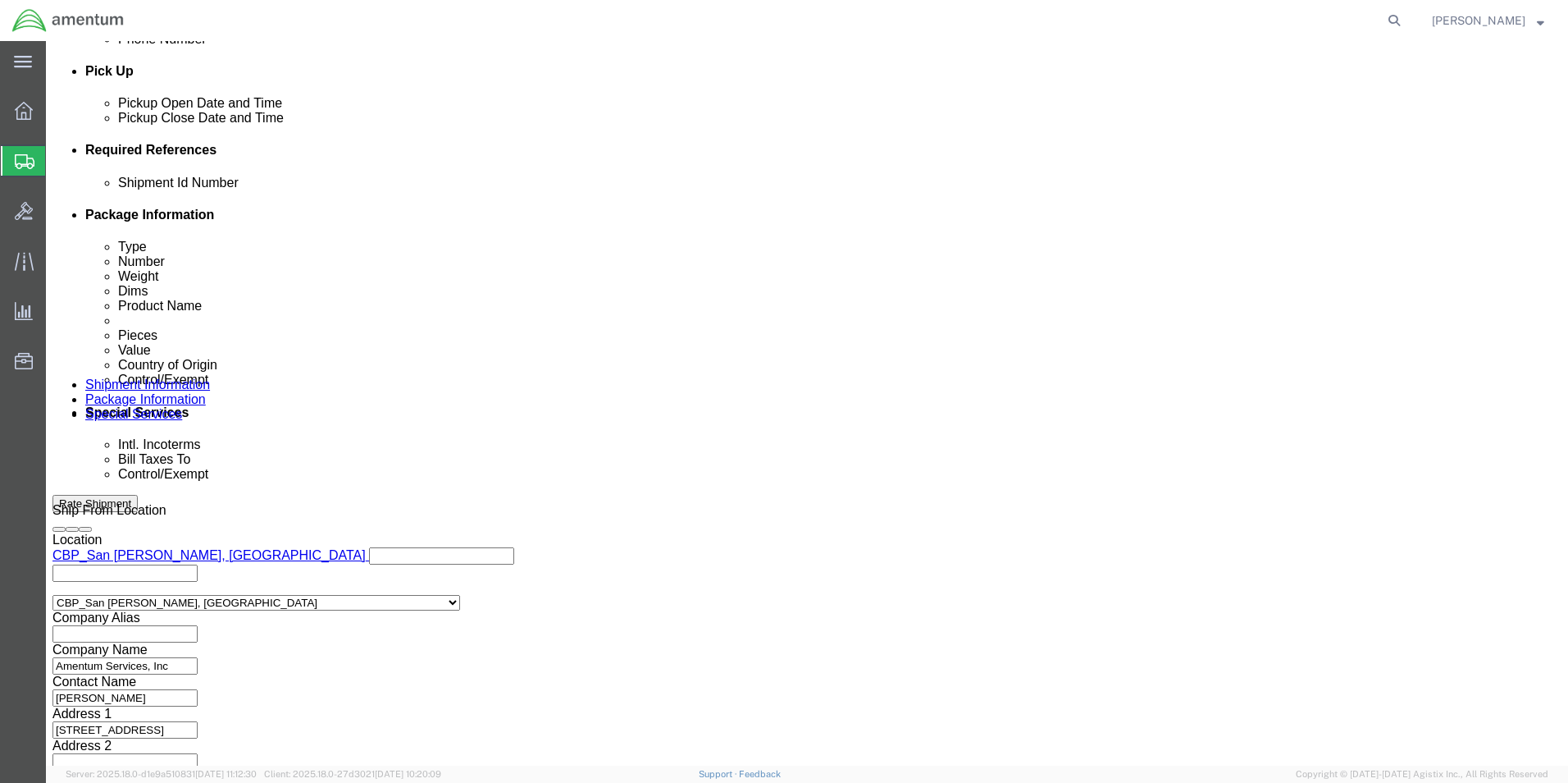
type input "56779981"
click icon
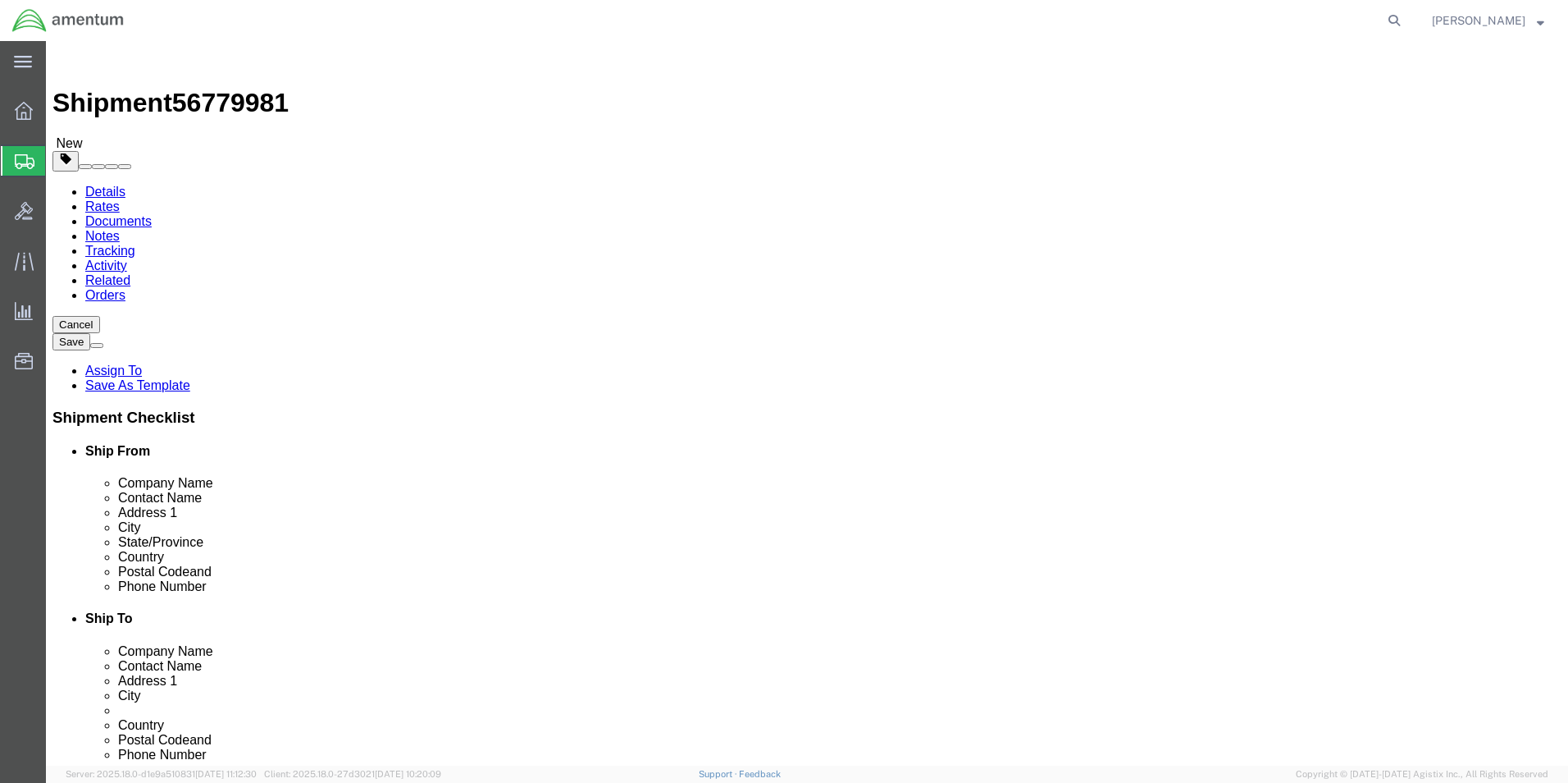
click input "text"
type input "18"
type input "20"
type input "17.0"
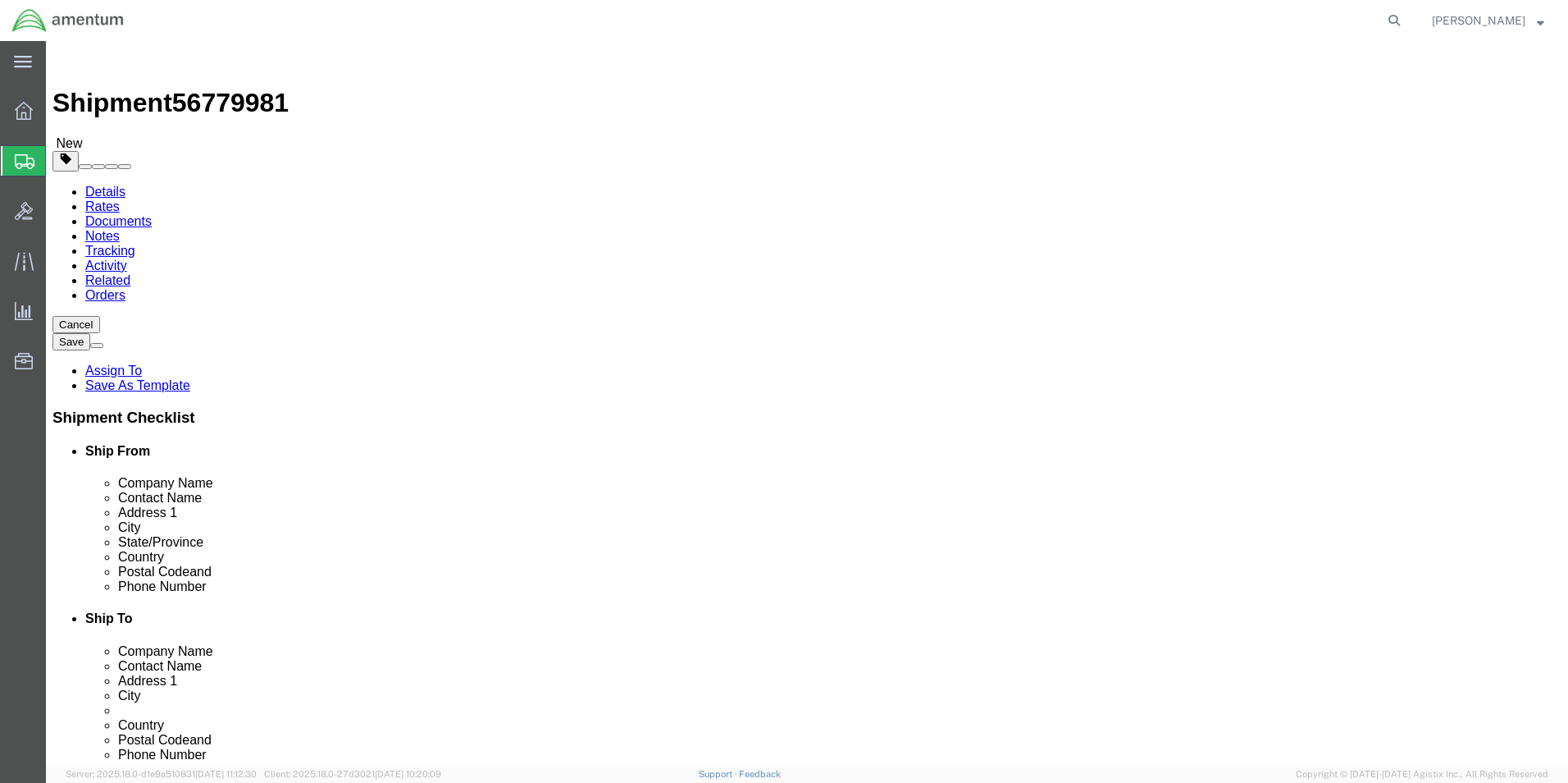
click link "Add Content"
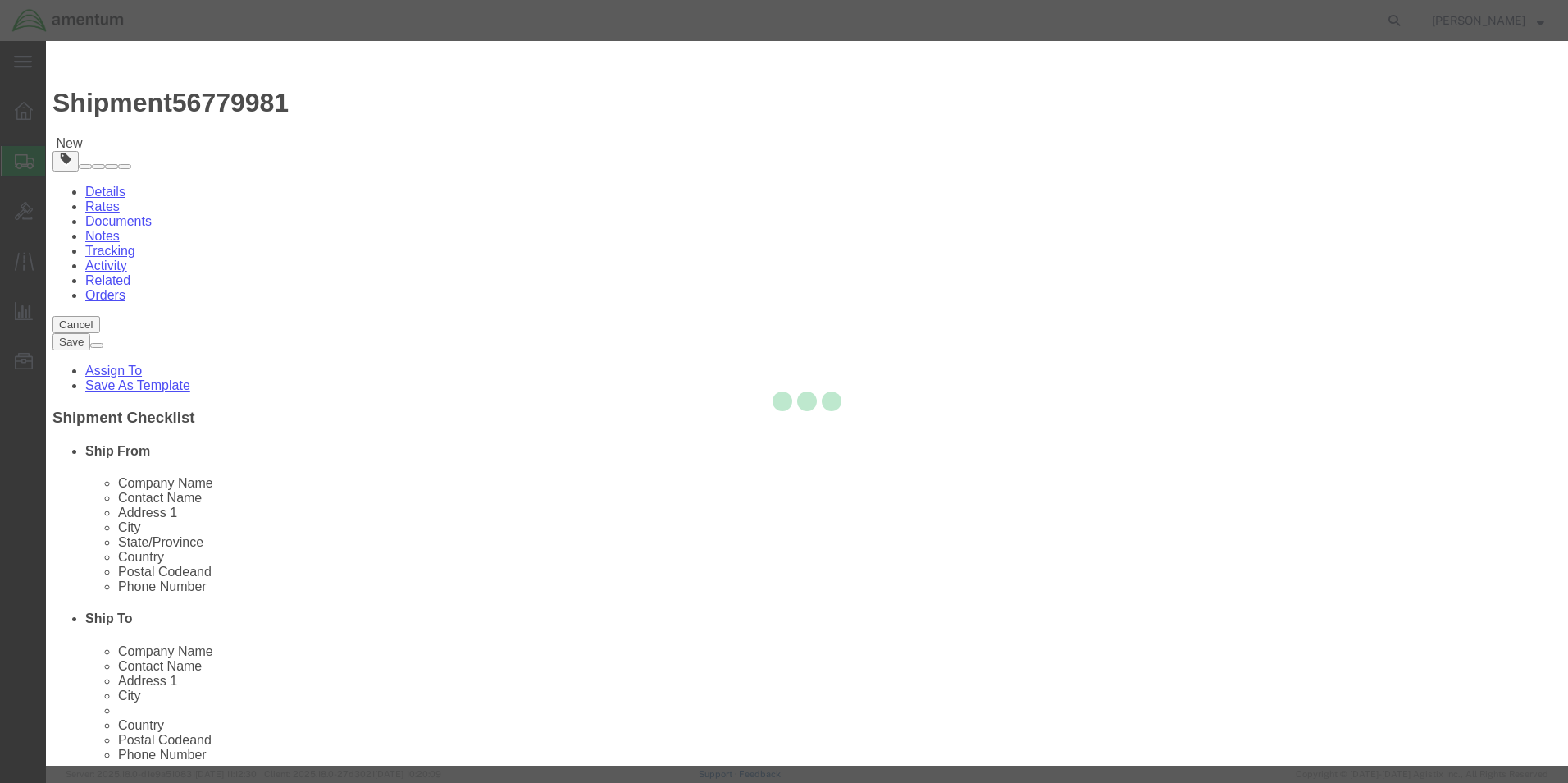
click at [566, 166] on div at bounding box center [808, 403] width 1523 height 725
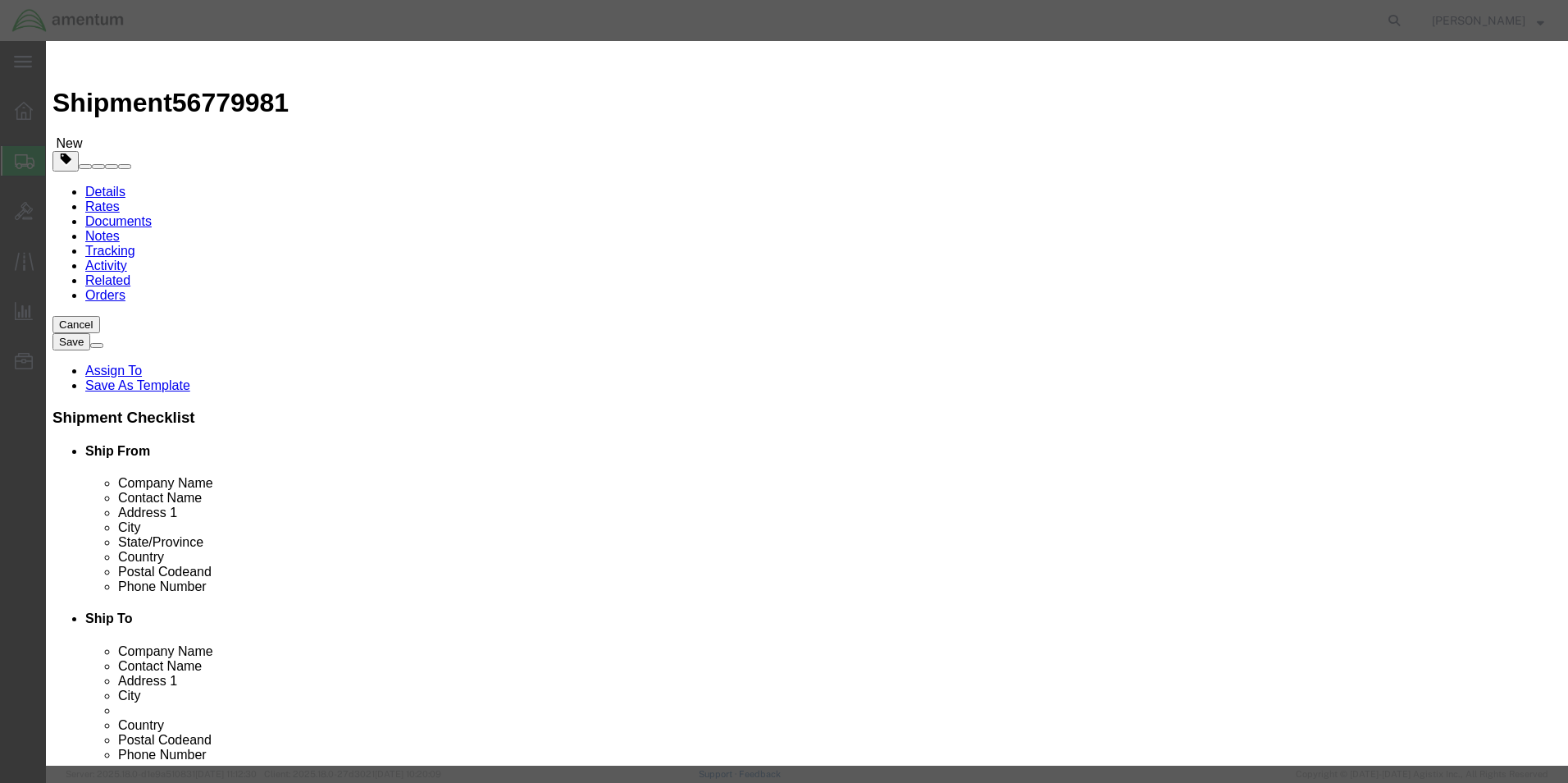
click input "text"
type input "TOOL LOAN"
drag, startPoint x: 531, startPoint y: 160, endPoint x: 402, endPoint y: 143, distance: 130.1
click div "Pieces 0 Select Bag Barrels 100Board Feet Bottle Box Blister Pack Carats Can Ca…"
type input "1"
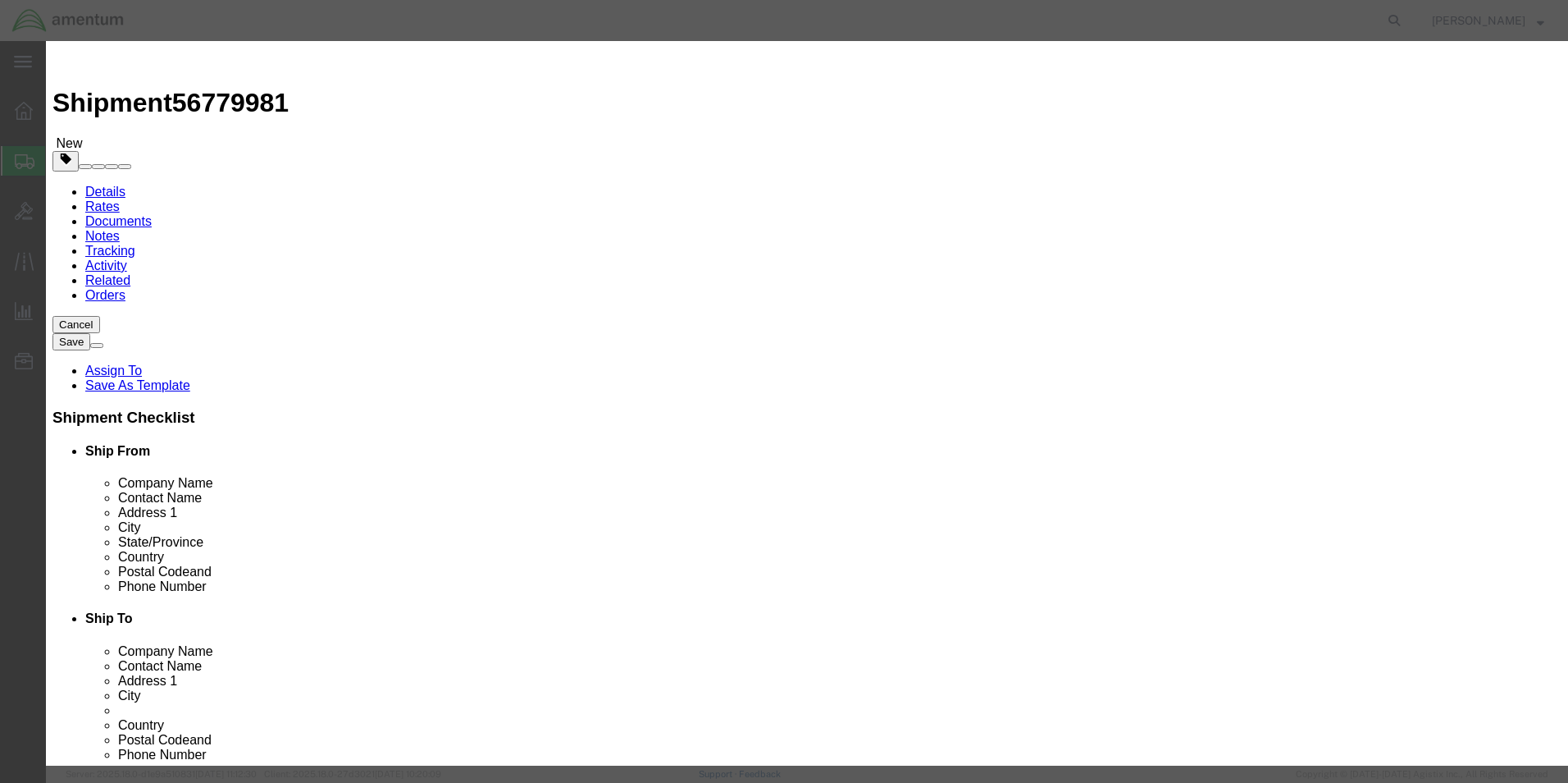
type input "10.00"
click button "Save & Close"
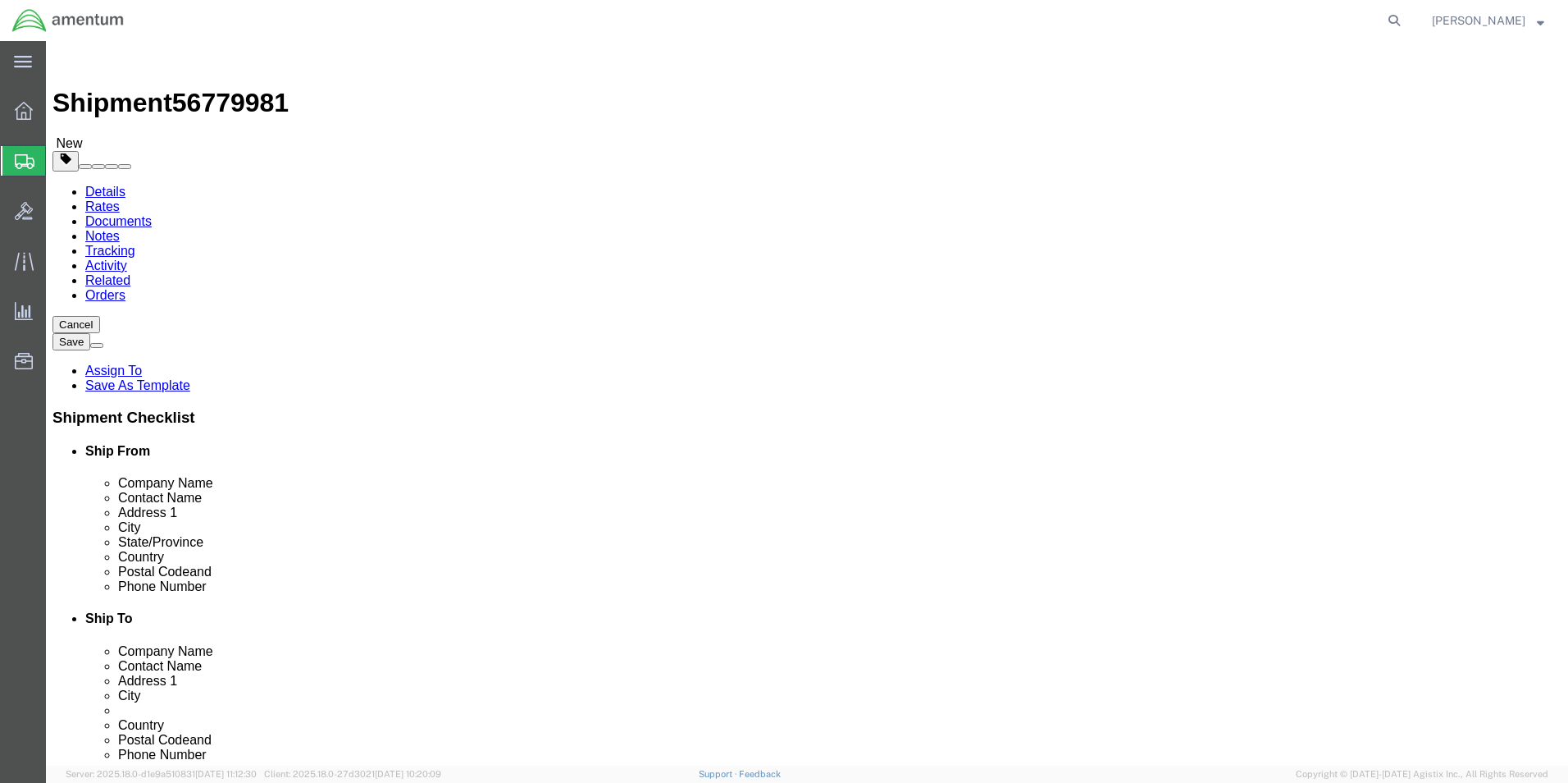
click button "Continue"
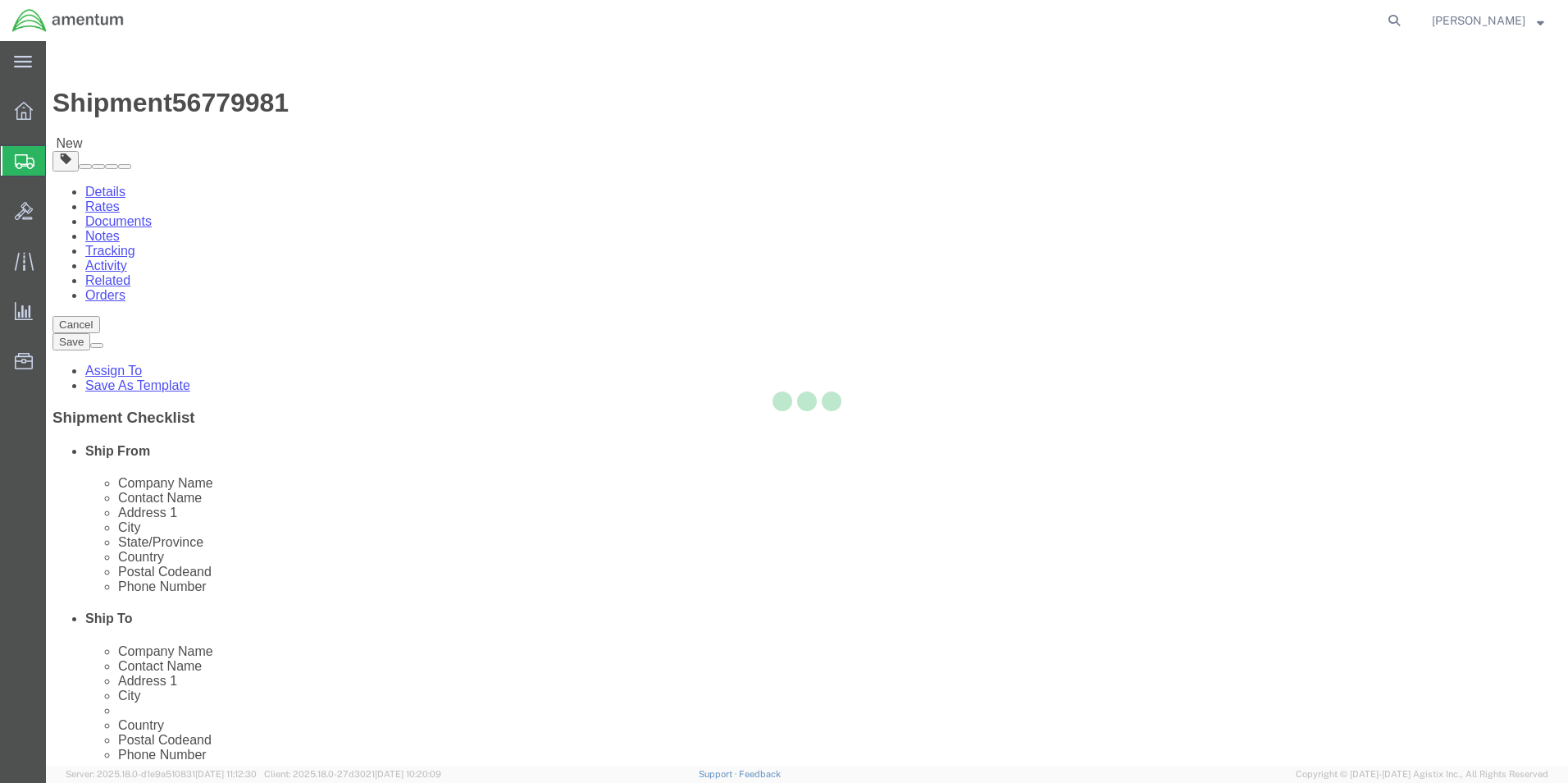
select select
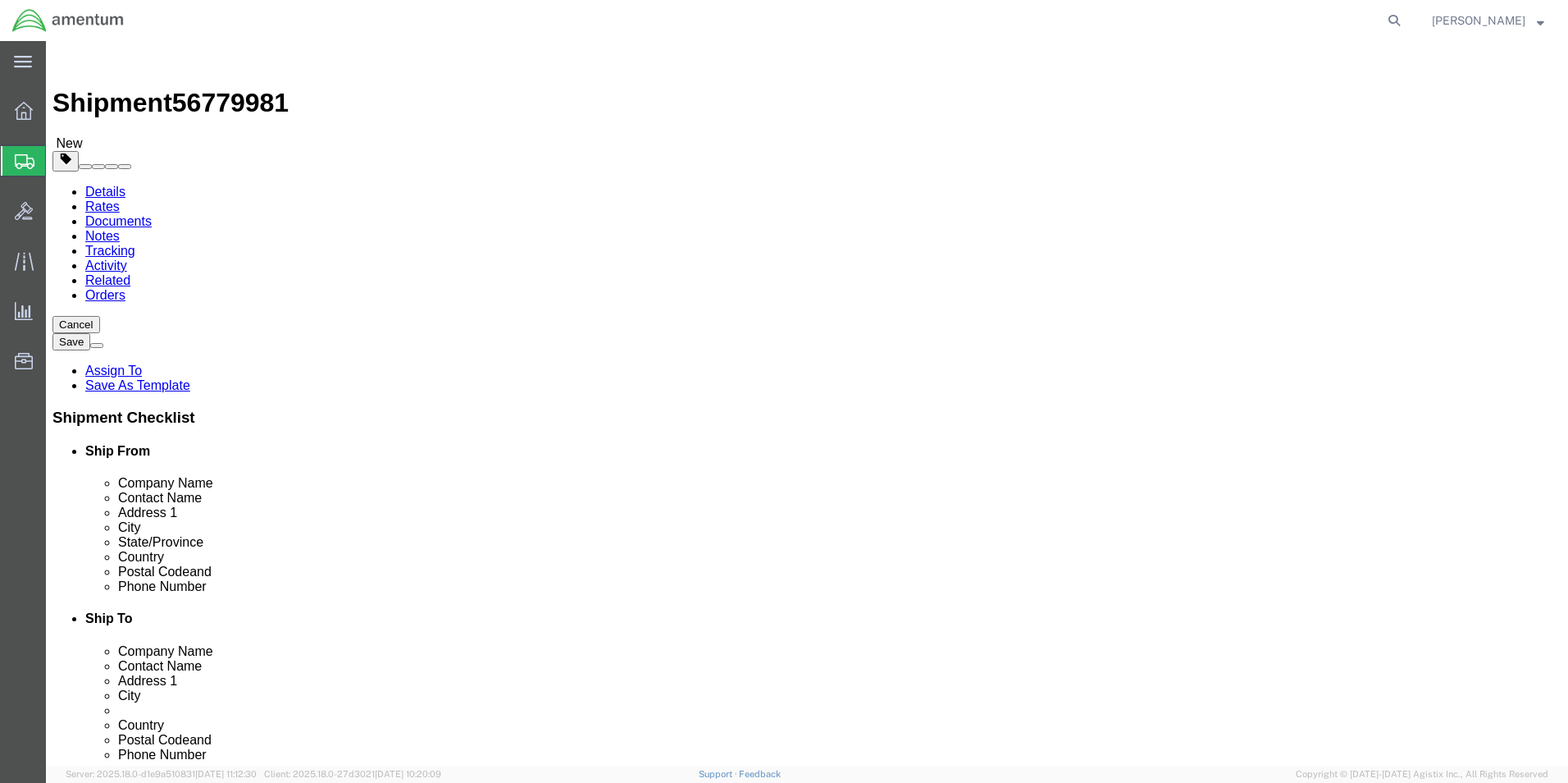
click icon
click div "Package Content # 1 x Package Type Select BCK Boxes Bale(s) Basket(s) Bolt(s) B…"
click icon
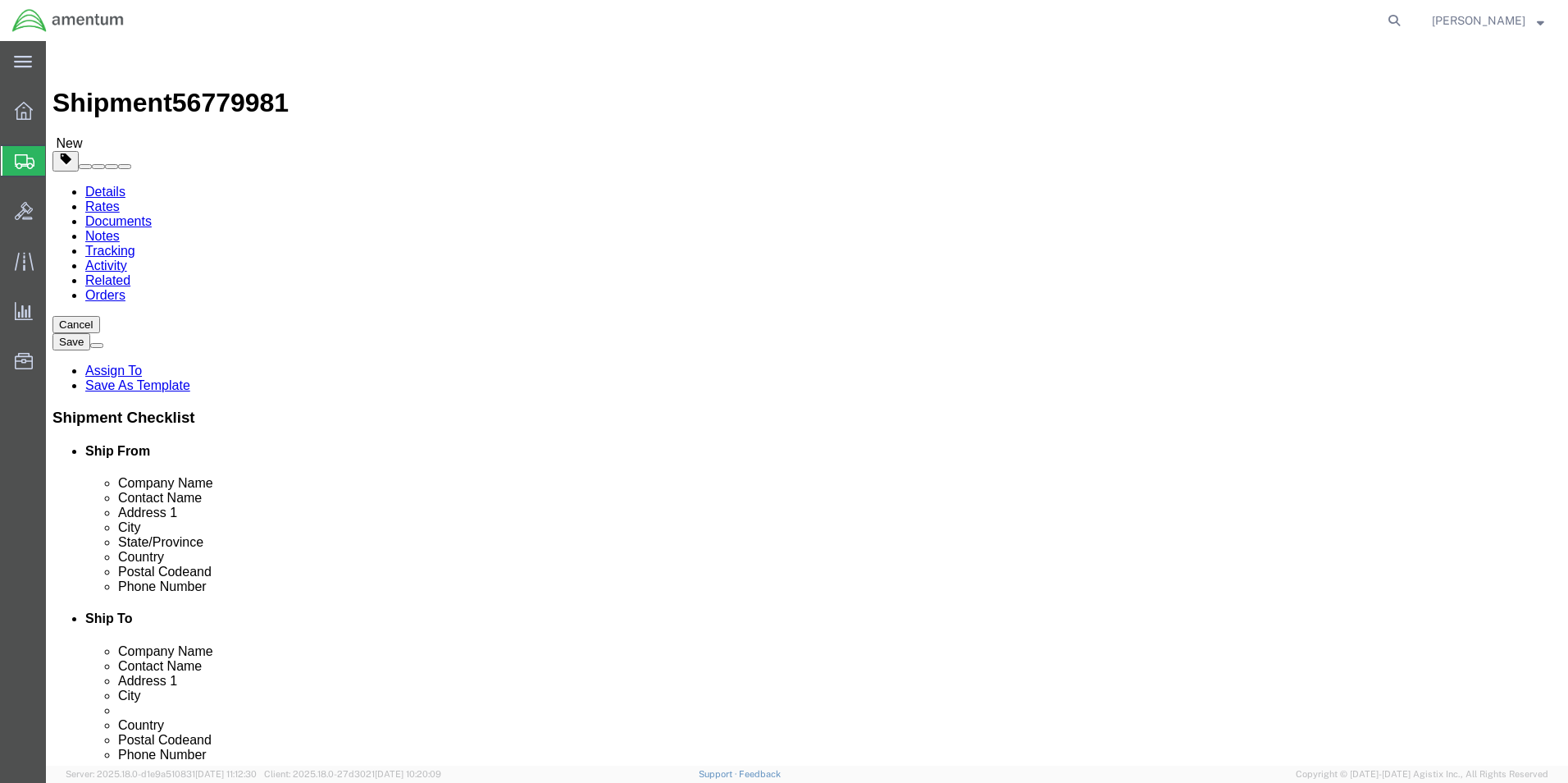
click p "TOOL LOAN"
click div "Package Content # 1 x Package Type Select BCK Boxes Bale(s) Basket(s) Bolt(s) B…"
click dd "1.00 Each"
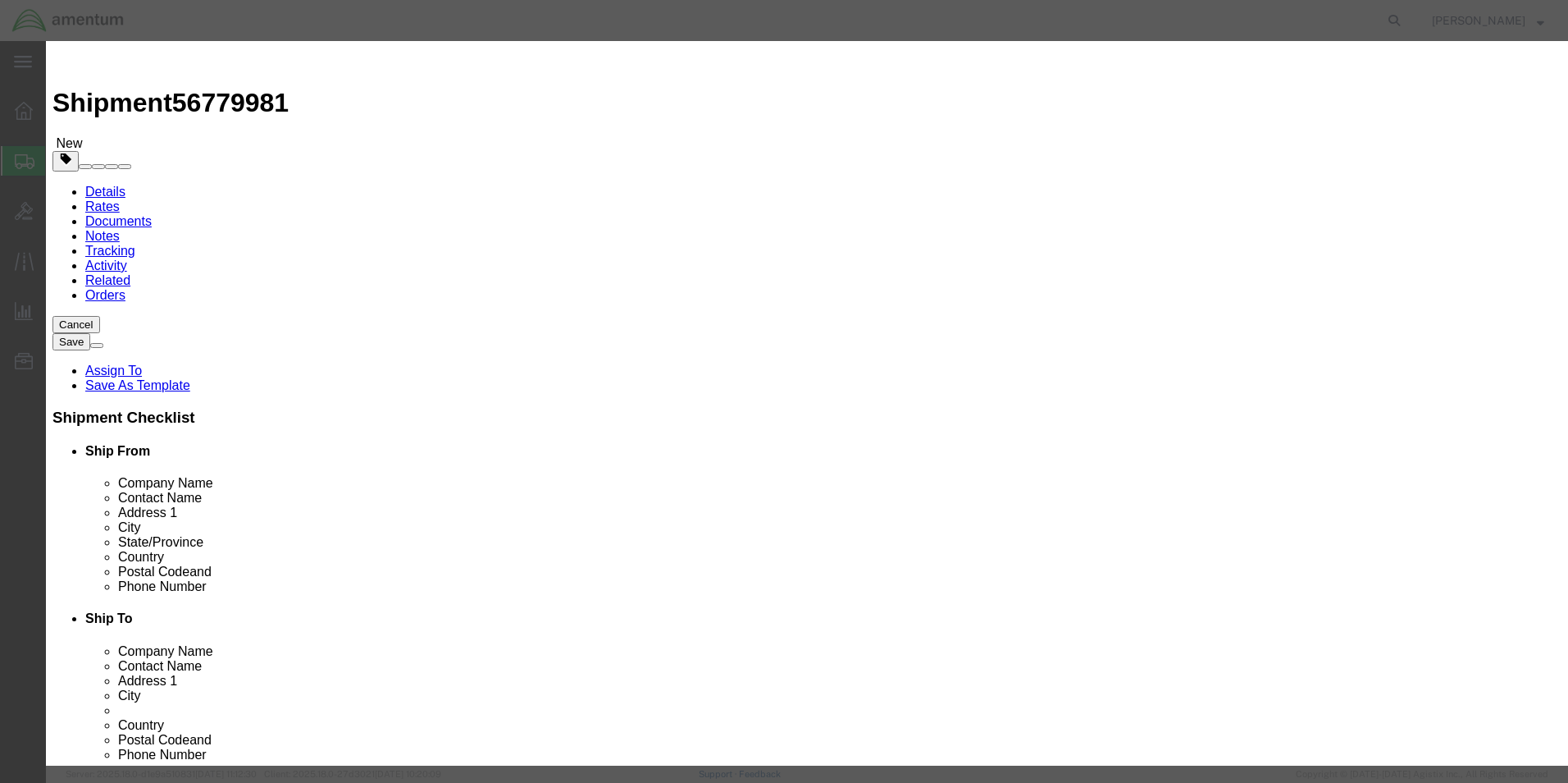
click select "Select [GEOGRAPHIC_DATA] [GEOGRAPHIC_DATA] [GEOGRAPHIC_DATA] [GEOGRAPHIC_DATA] …"
select select "US"
click select "Select [GEOGRAPHIC_DATA] [GEOGRAPHIC_DATA] [GEOGRAPHIC_DATA] [GEOGRAPHIC_DATA] …"
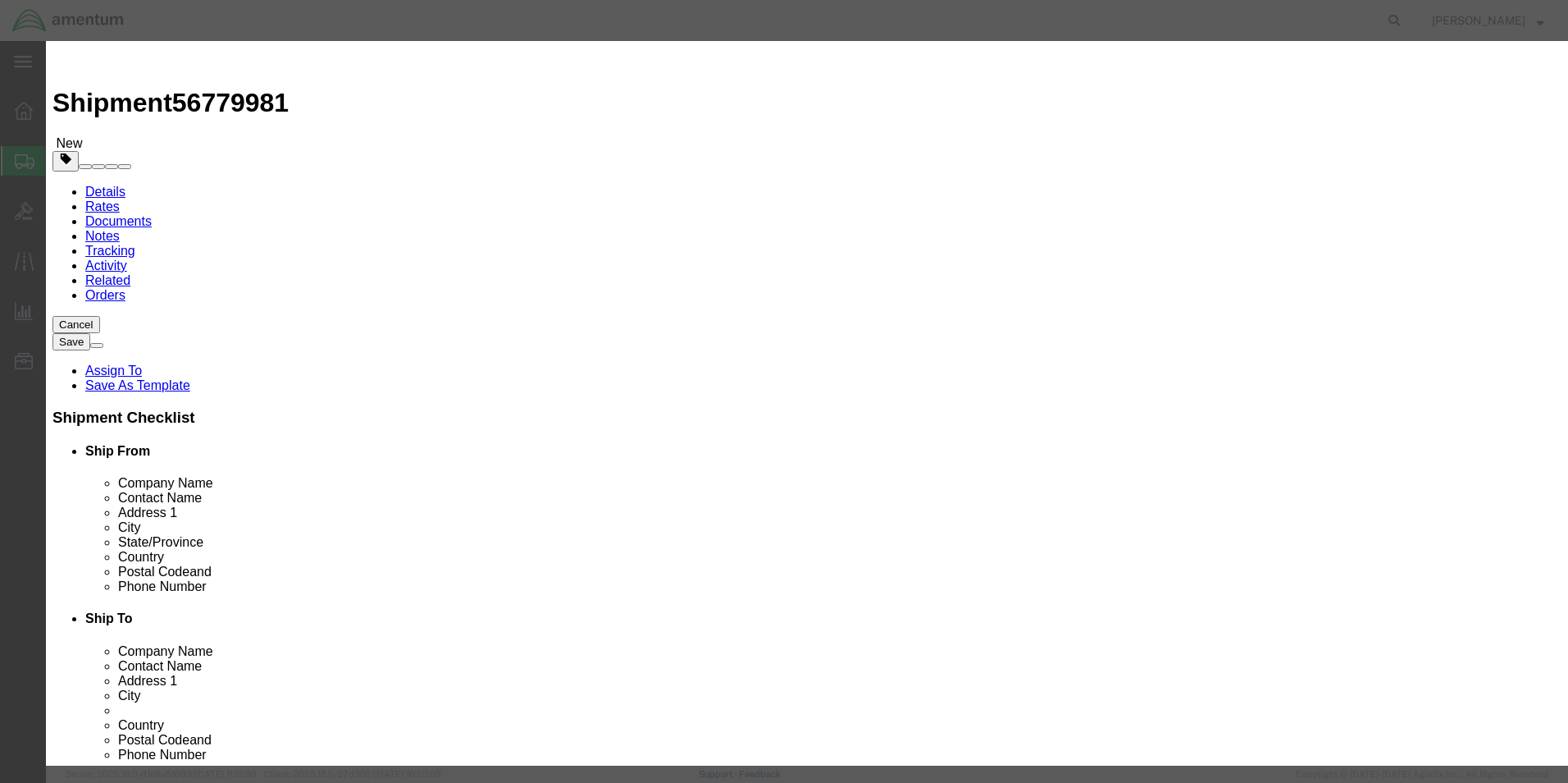
type input "0"
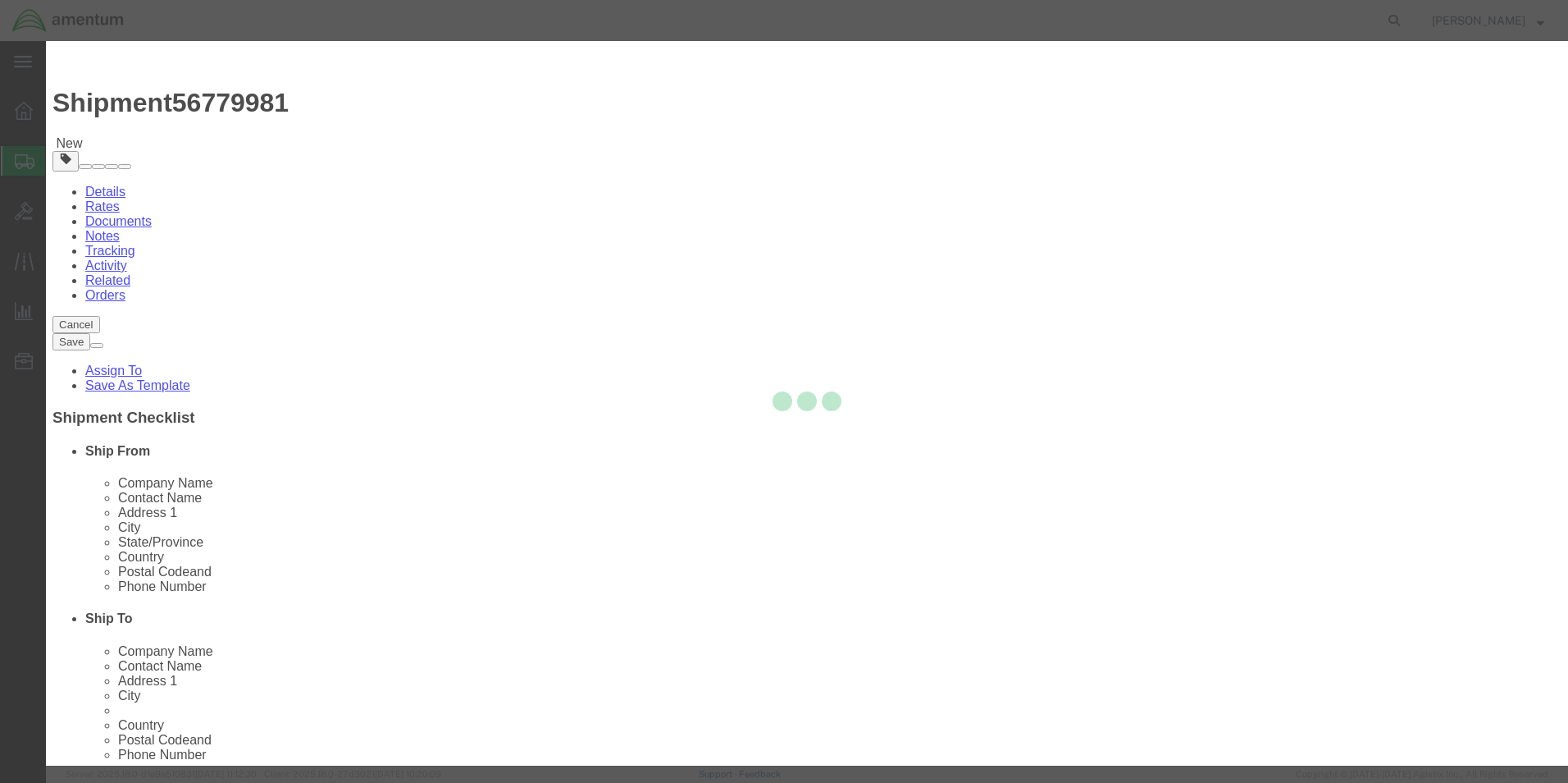
type input "0"
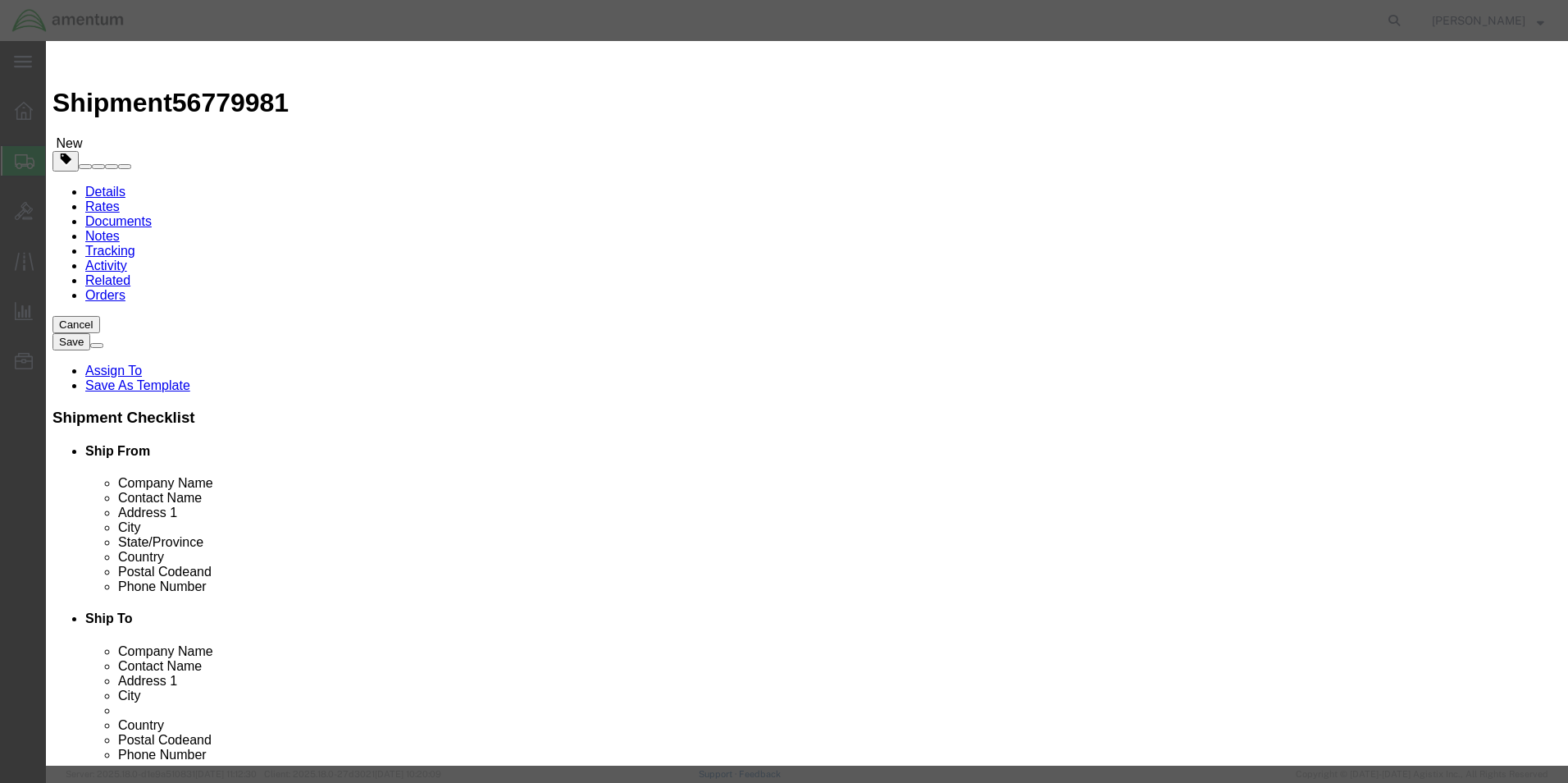
click input "text"
type input "FTR"
click input "FTR"
click input "text"
type input "00000"
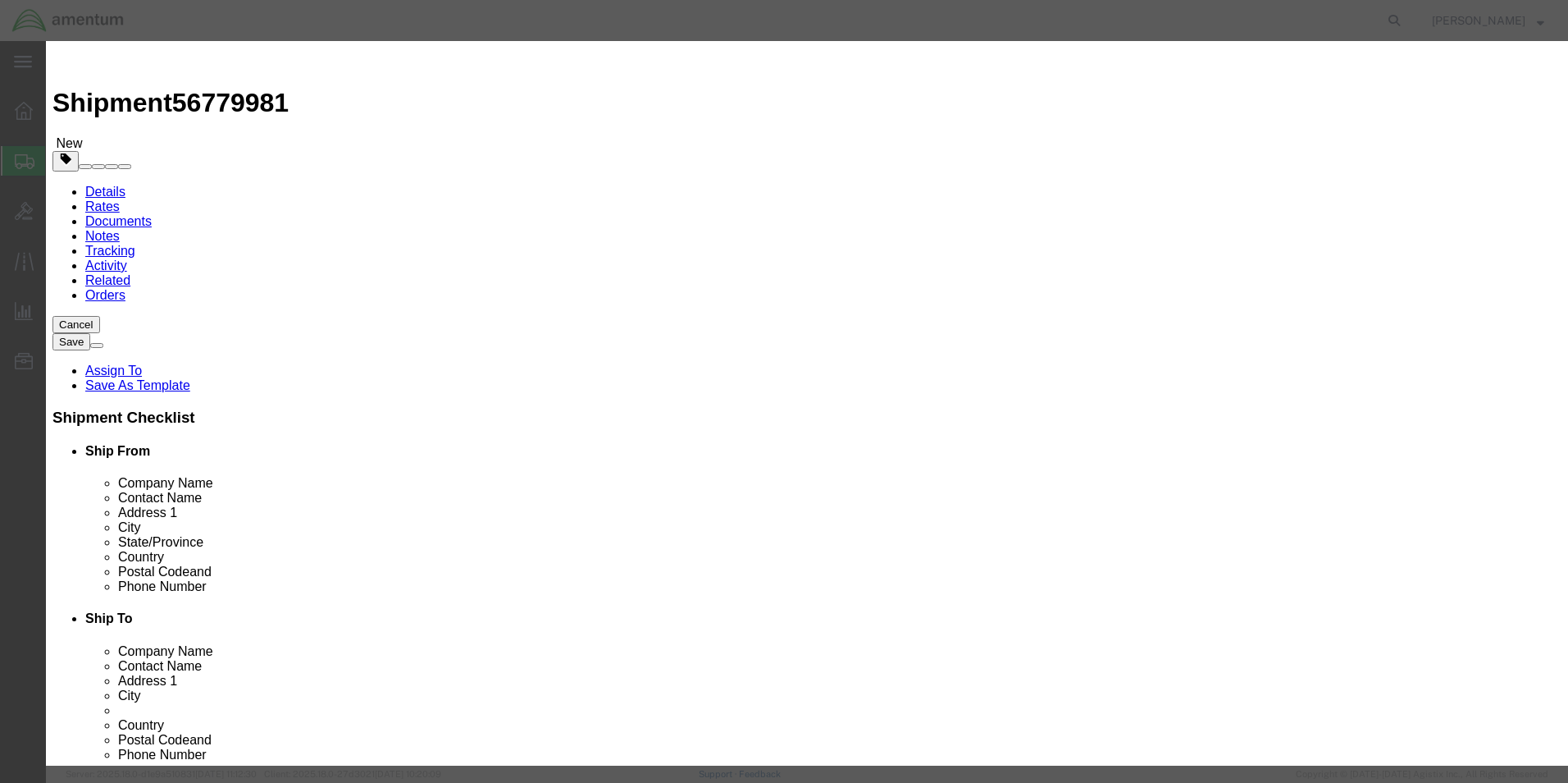
click select "Select"
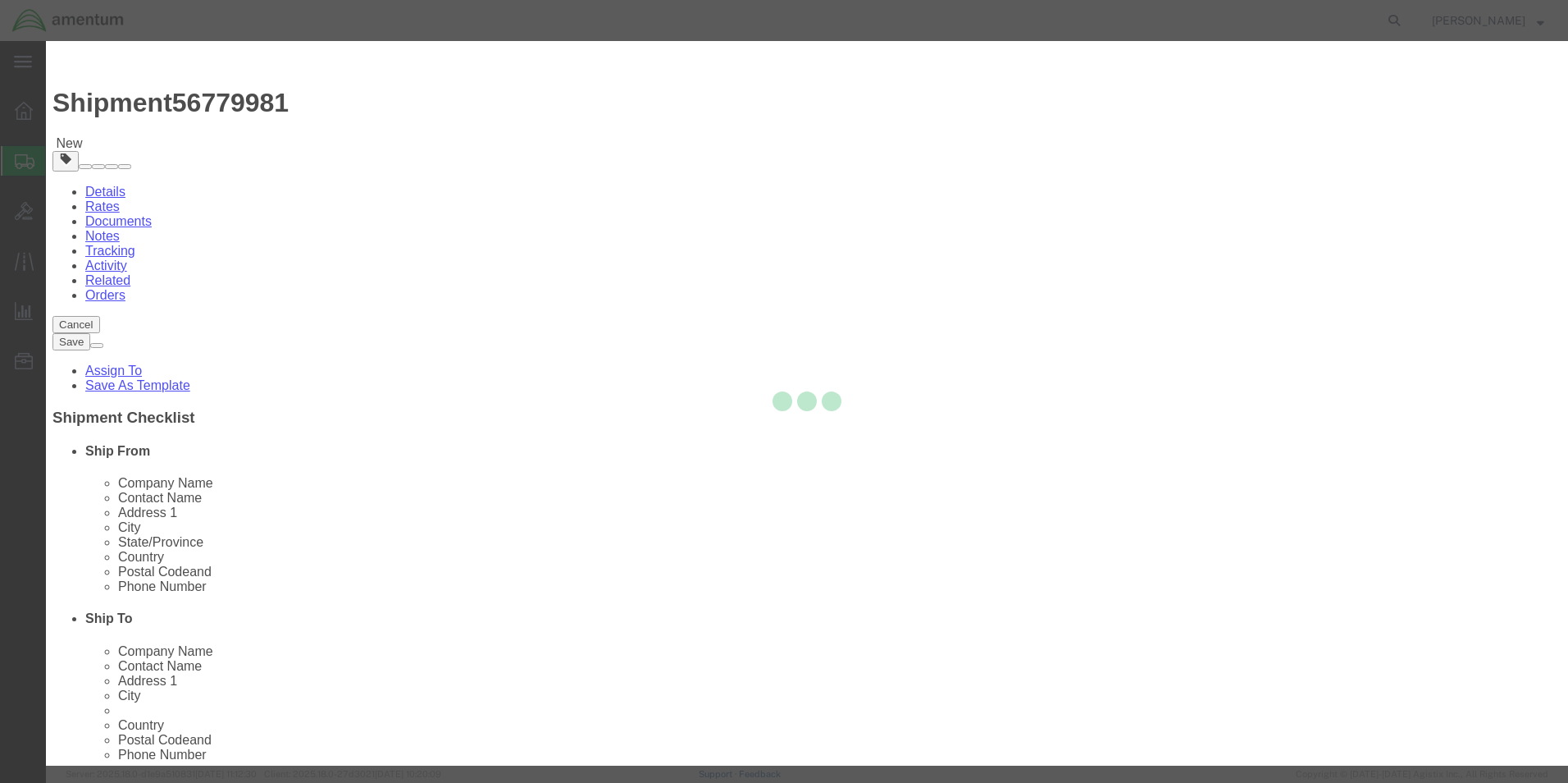
type input "0000000000"
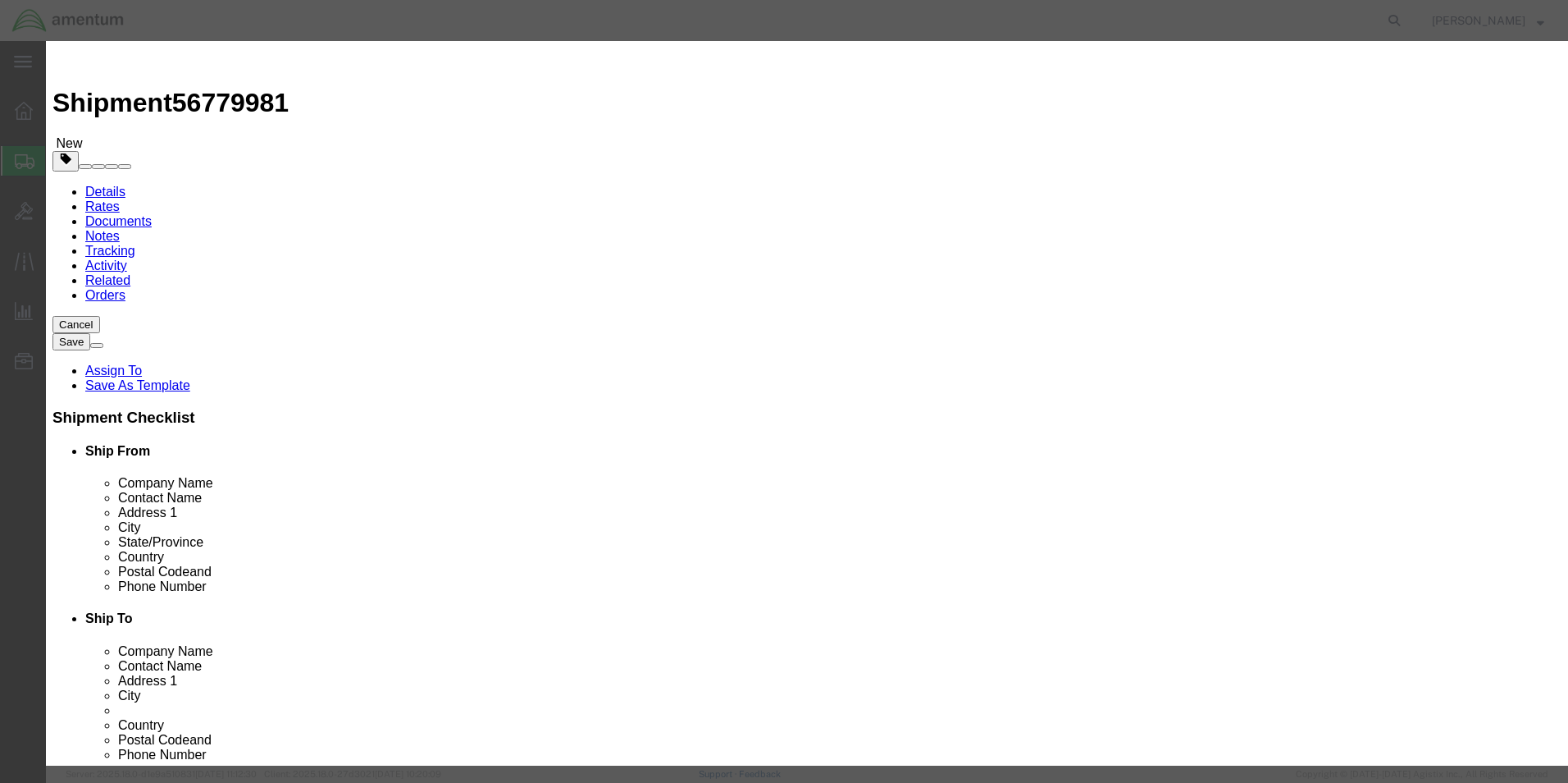
click select "Select ATF BIS DEA EPA FDA FTR ITAR OFAC Other (OPA)"
select select "FTR"
click select "Select ATF BIS DEA EPA FDA FTR ITAR OFAC Other (OPA)"
click select "Select 30.2(d)(2) 30.36 30.37(a) 30.37(f) 30.37(g) 30.37(h) 30.37(i) 30.37(j) 3…"
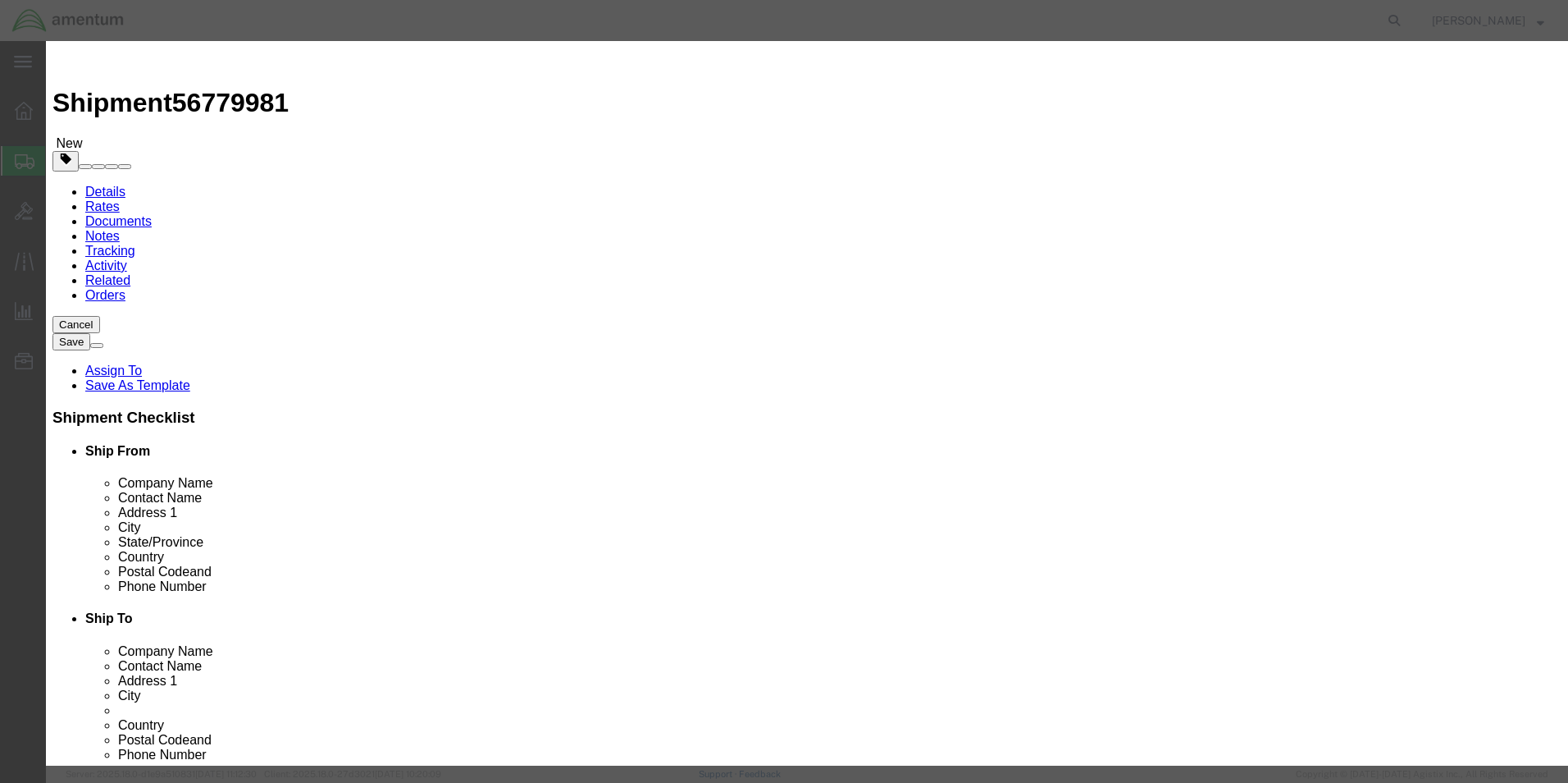
select select "30.37(a)"
click select "Select 30.2(d)(2) 30.36 30.37(a) 30.37(f) 30.37(g) 30.37(h) 30.37(i) 30.37(j) 3…"
click input "text"
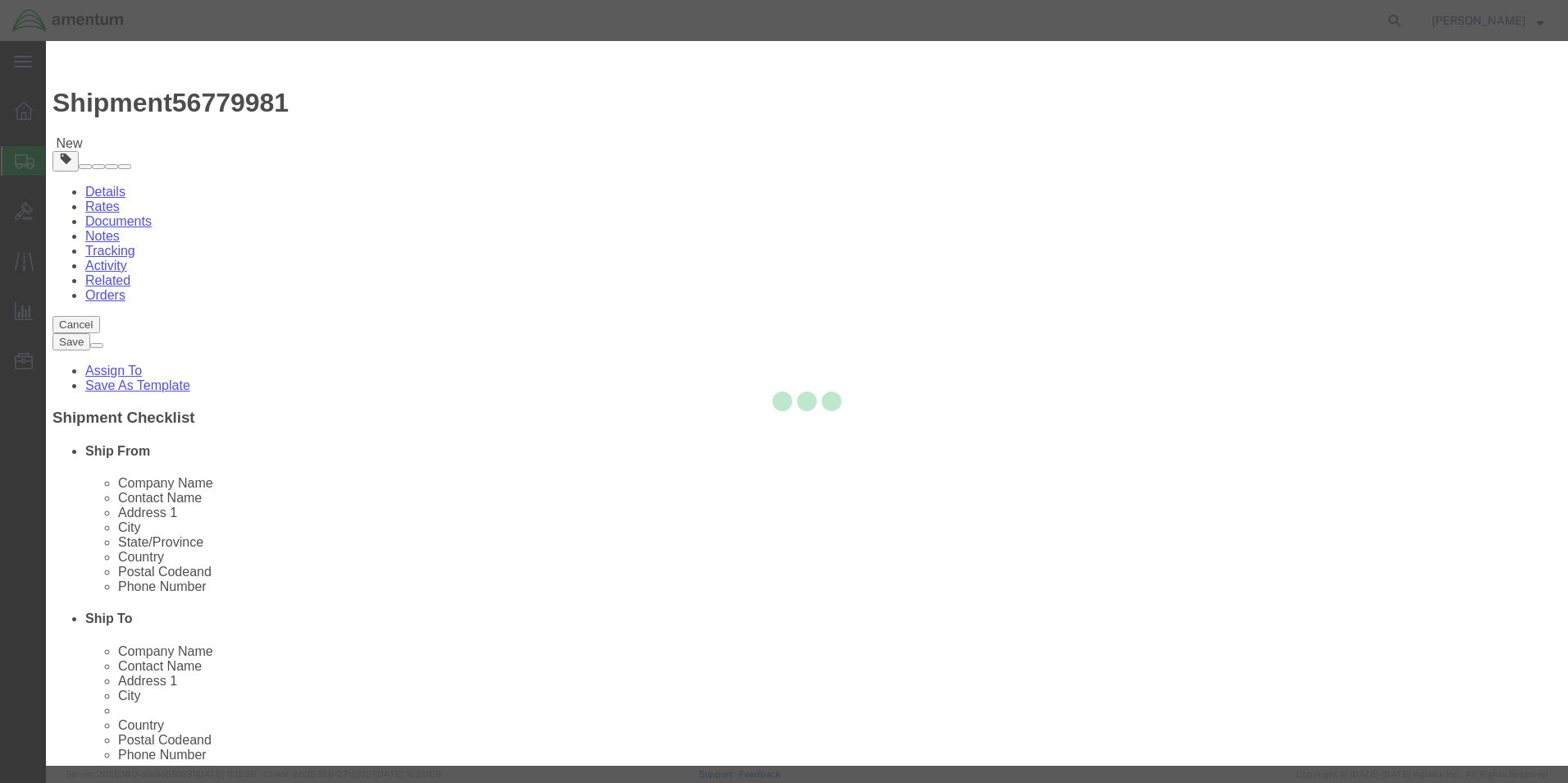
type input "0000000000"
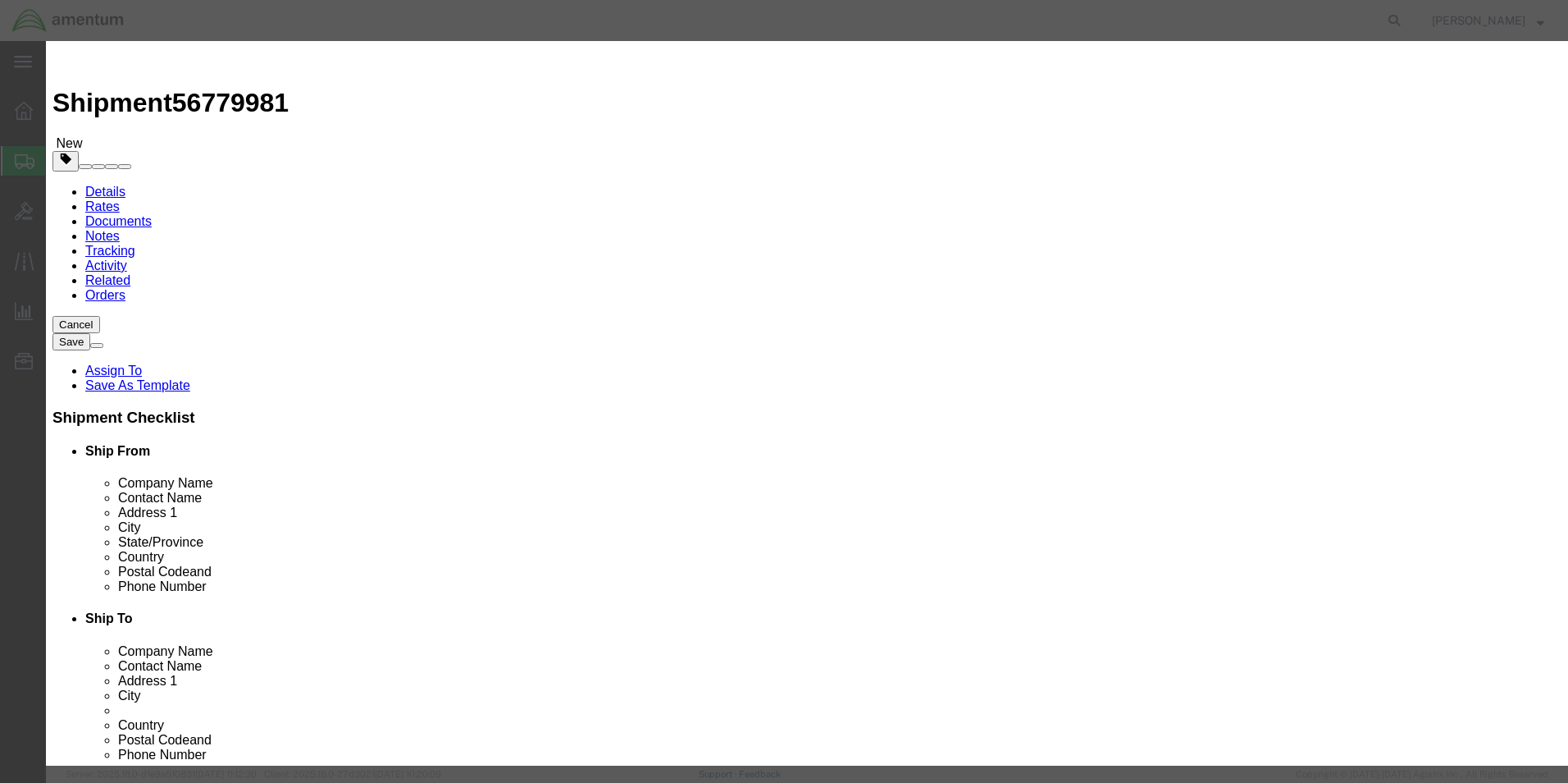
type input "0000000000"
click button "Save & Close"
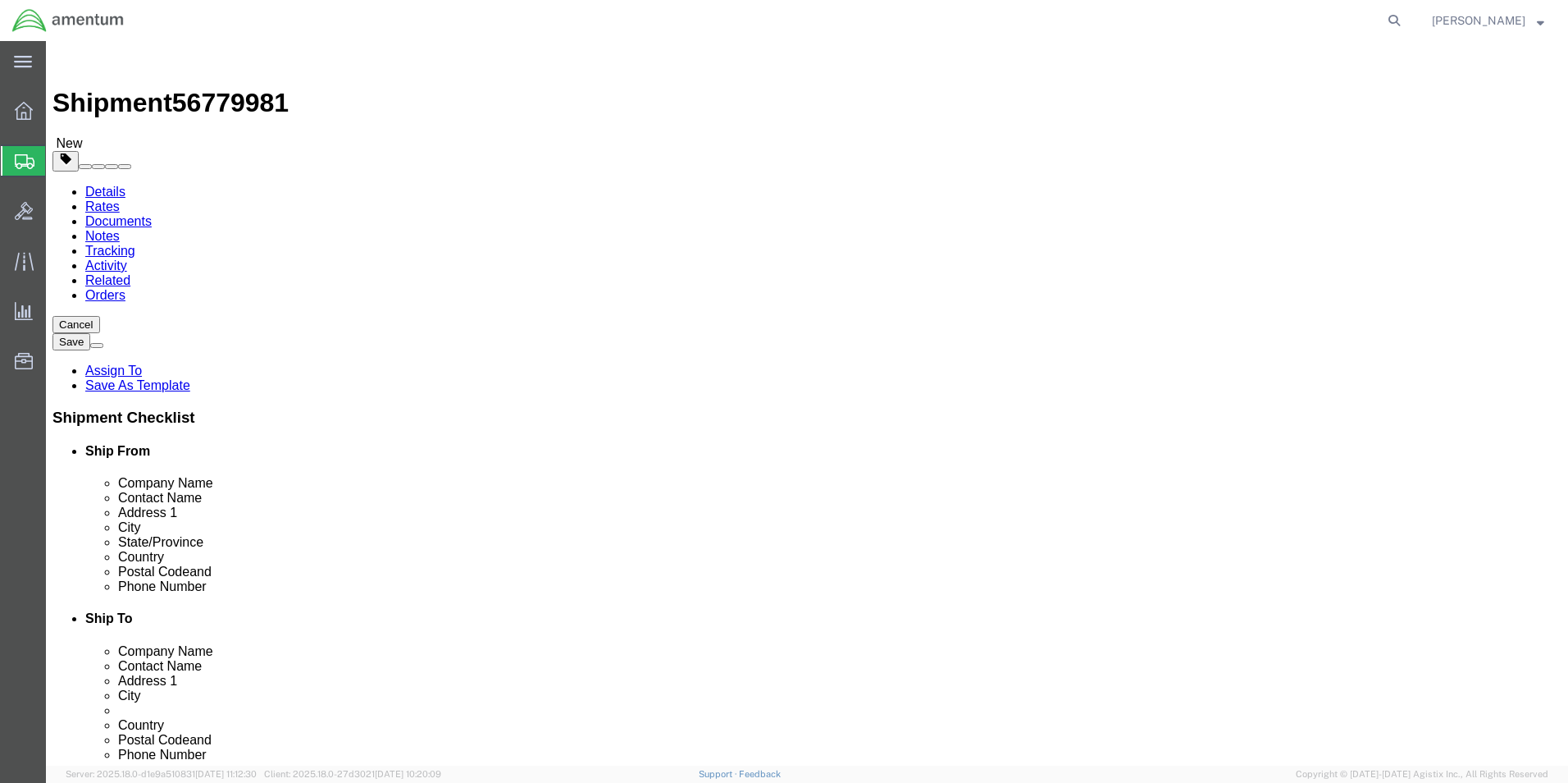
click button "Continue"
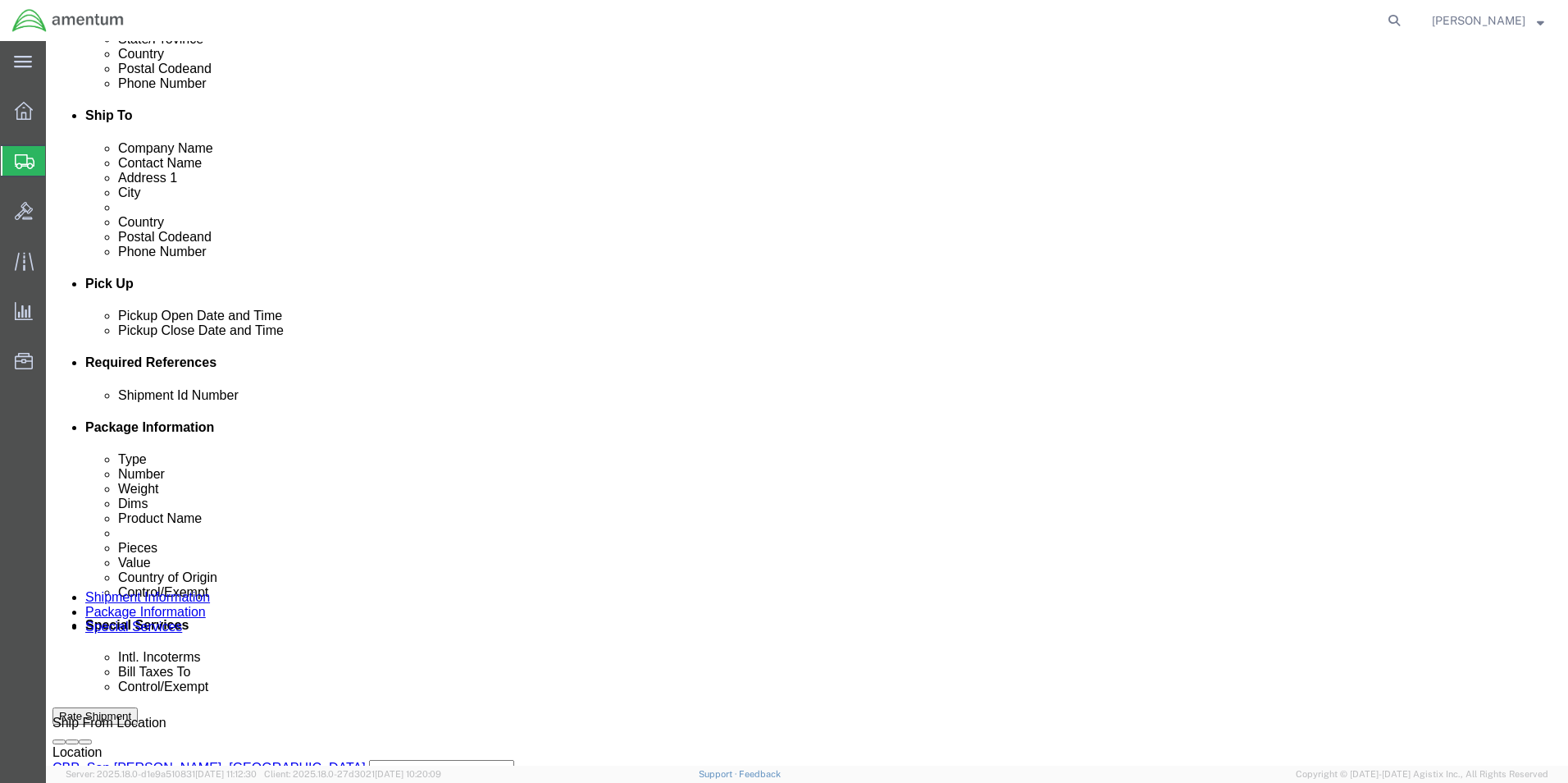
scroll to position [574, 0]
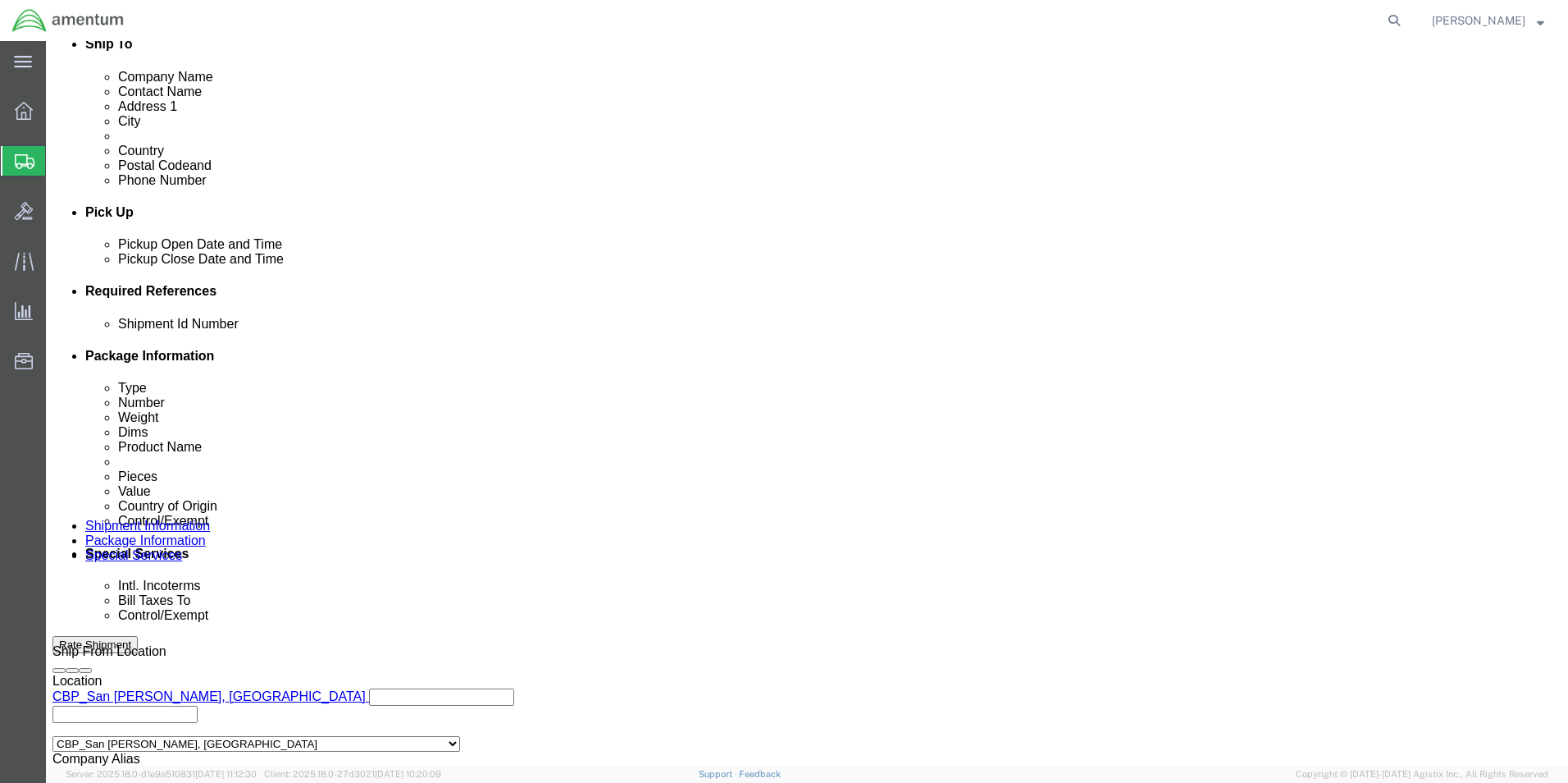
click select "Select Gift Personal Effects Repair/Warranty Return Sample Sold Temporary/Not S…"
select select "TEMPORARY"
click select "Select Gift Personal Effects Repair/Warranty Return Sample Sold Temporary/Not S…"
click select "Select Recipient Account Sender/Shipper Third Party Account"
select select "SHIP"
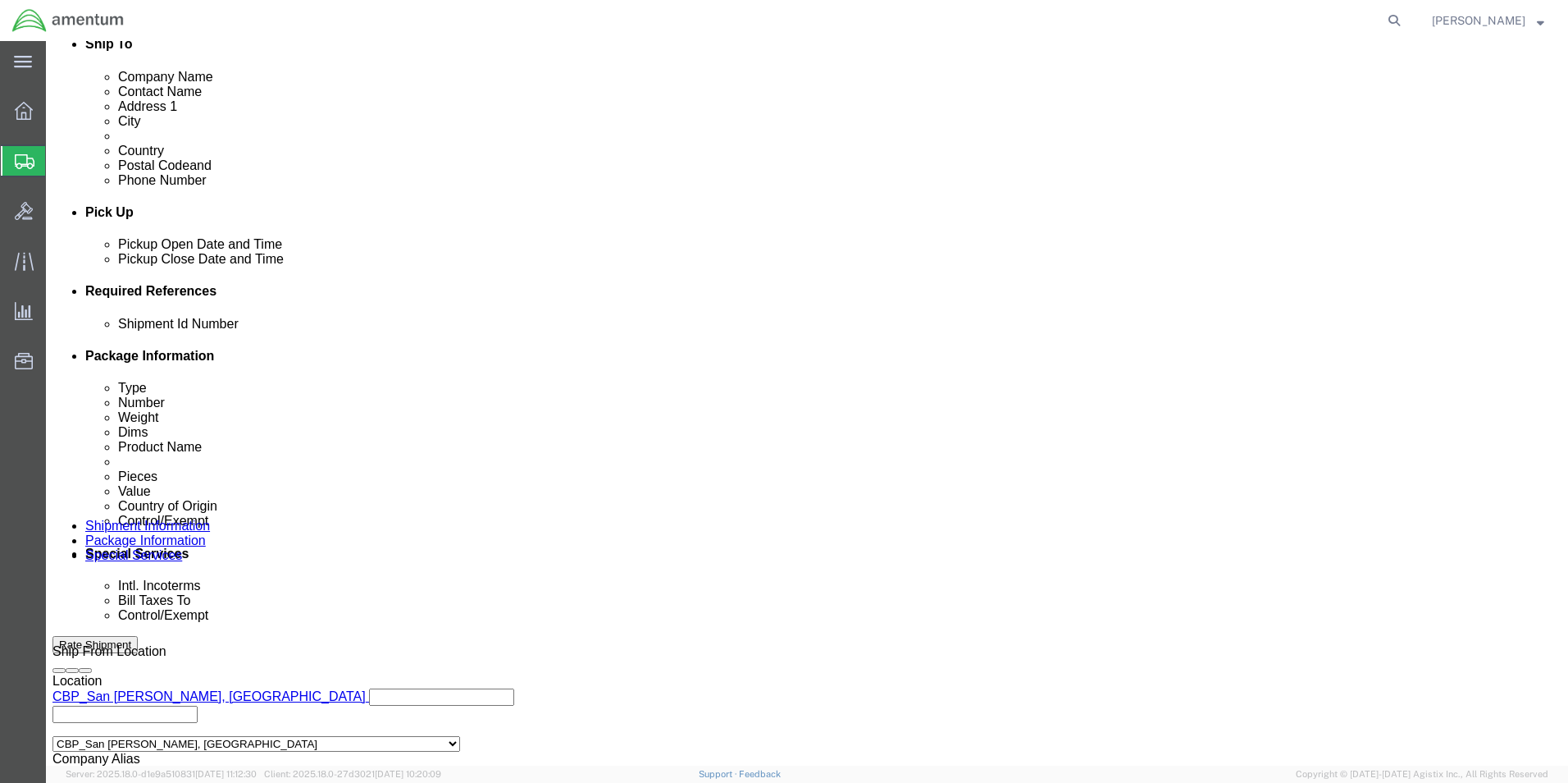
click select "Select Recipient Account Sender/Shipper Third Party Account"
click select "Select Carriage Insurance Paid Carriage Paid To Cost and Freight Cost Insurance…"
select select "DDP"
click select "Select Carriage Insurance Paid Carriage Paid To Cost and Freight Cost Insurance…"
select select "SHIP"
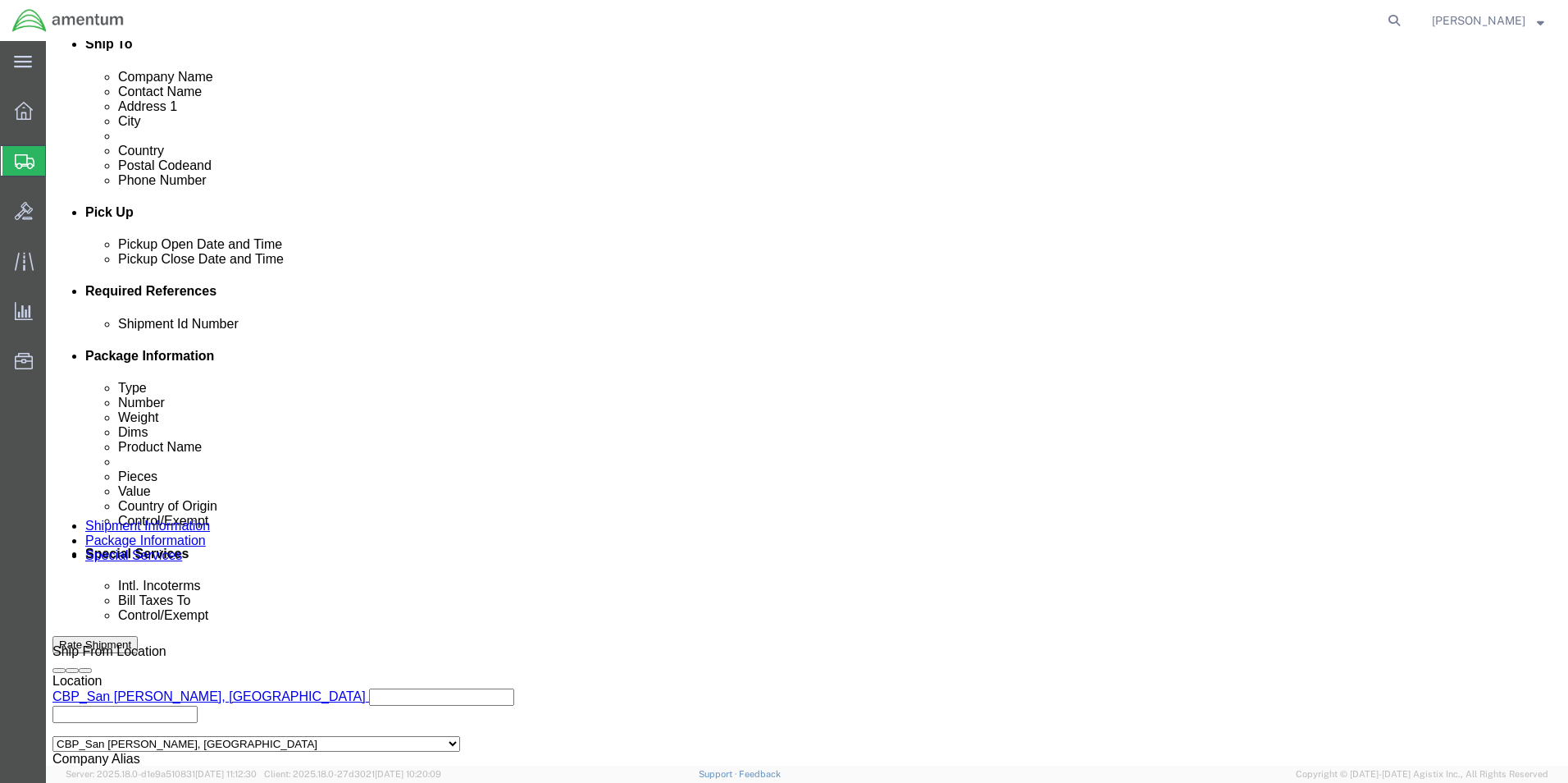
click select "Select Recipient Account Sender/Shipper Third Party Account"
click label "Bill Taxes To"
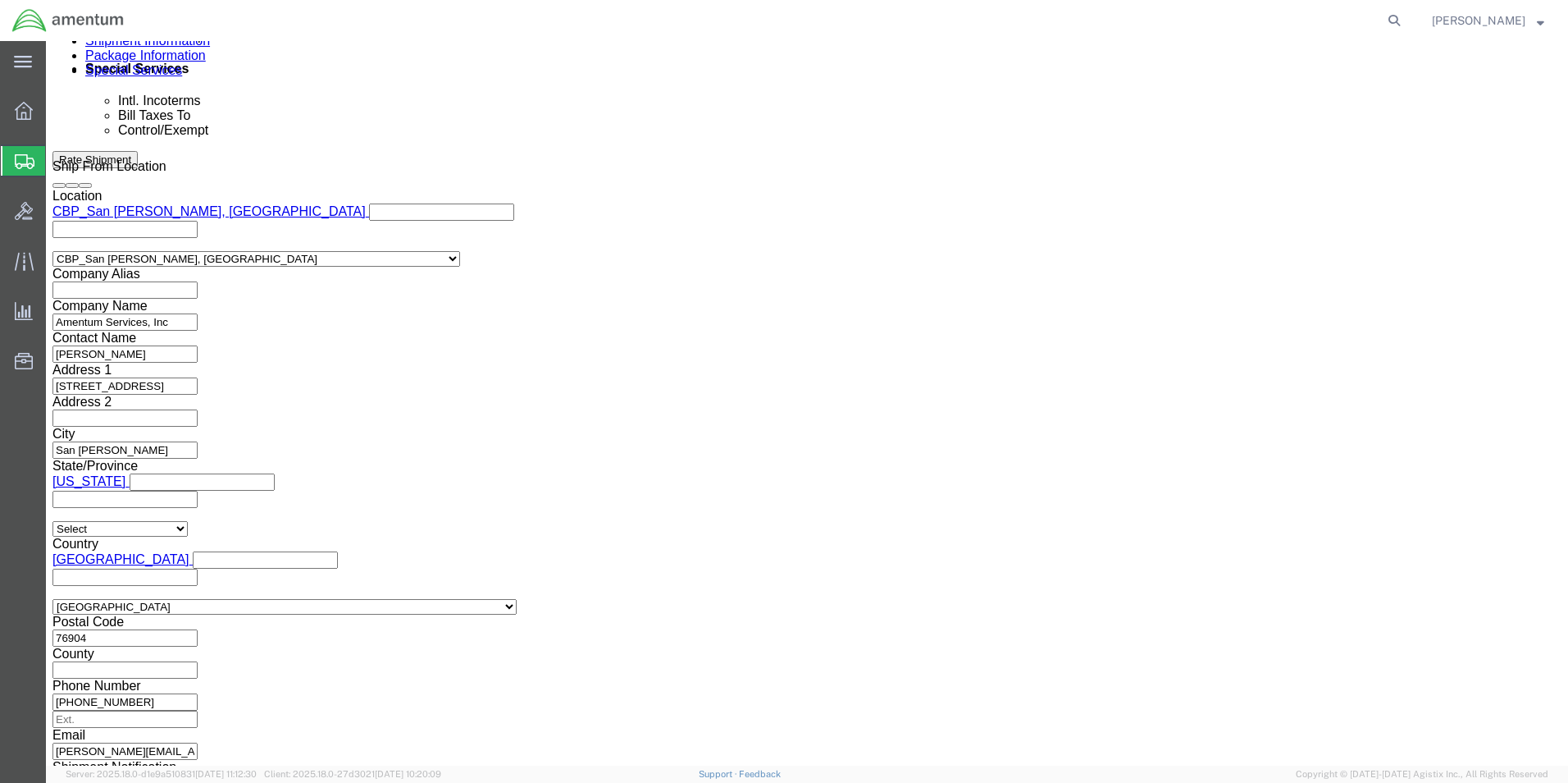
scroll to position [1067, 0]
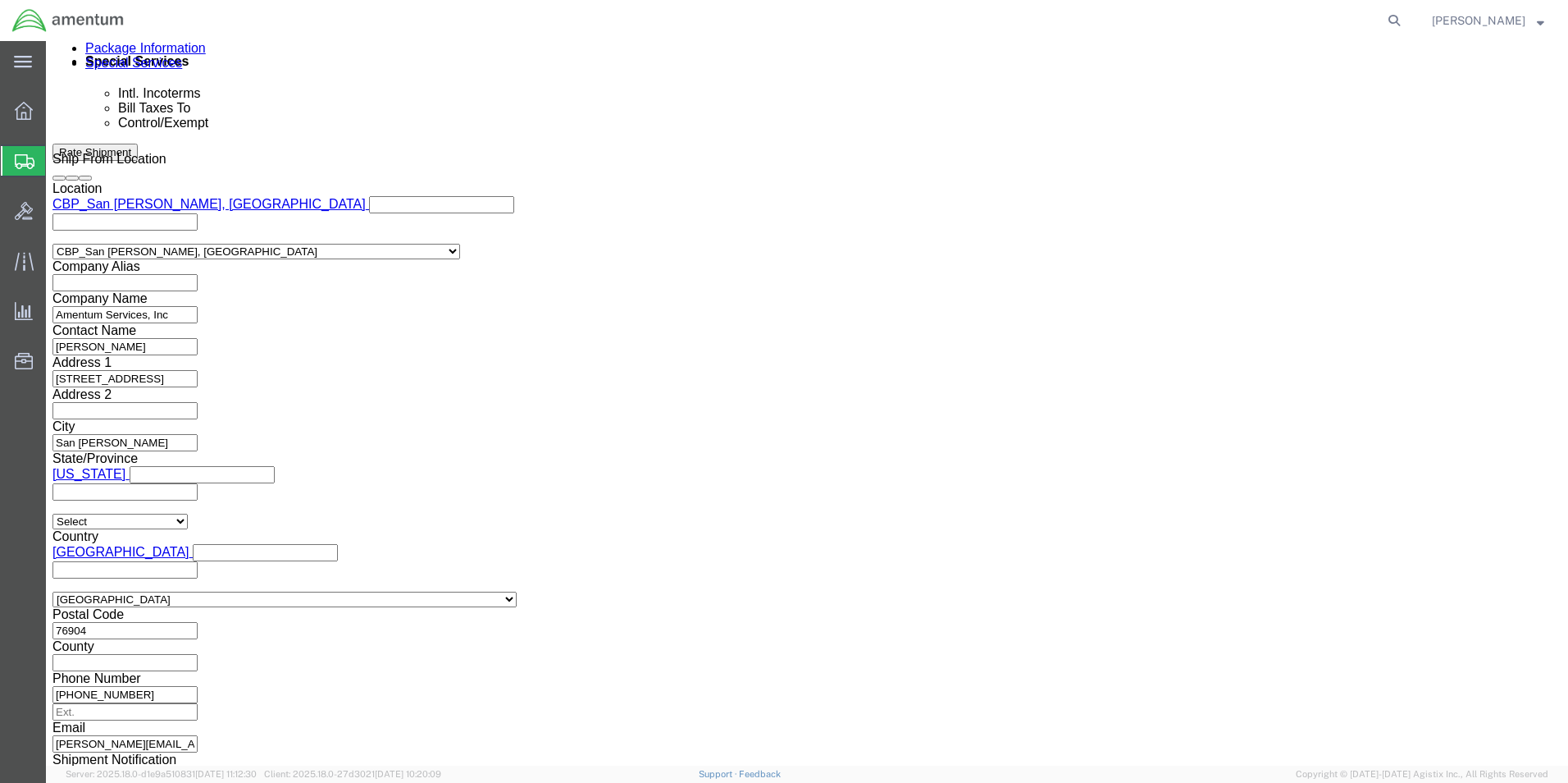
click select "Select ATF BIS DEA EPA FDA FTR ITAR OFAC Other (OPA)"
select select "FTR"
click select "Select ATF BIS DEA EPA FDA FTR ITAR OFAC Other (OPA)"
click select "Select 30.2(d)(2) 30.36 30.37(a) 30.37(f) 30.37(g) 30.37(h) 30.37(i) 30.37(j) 3…"
select select "30.37(a)"
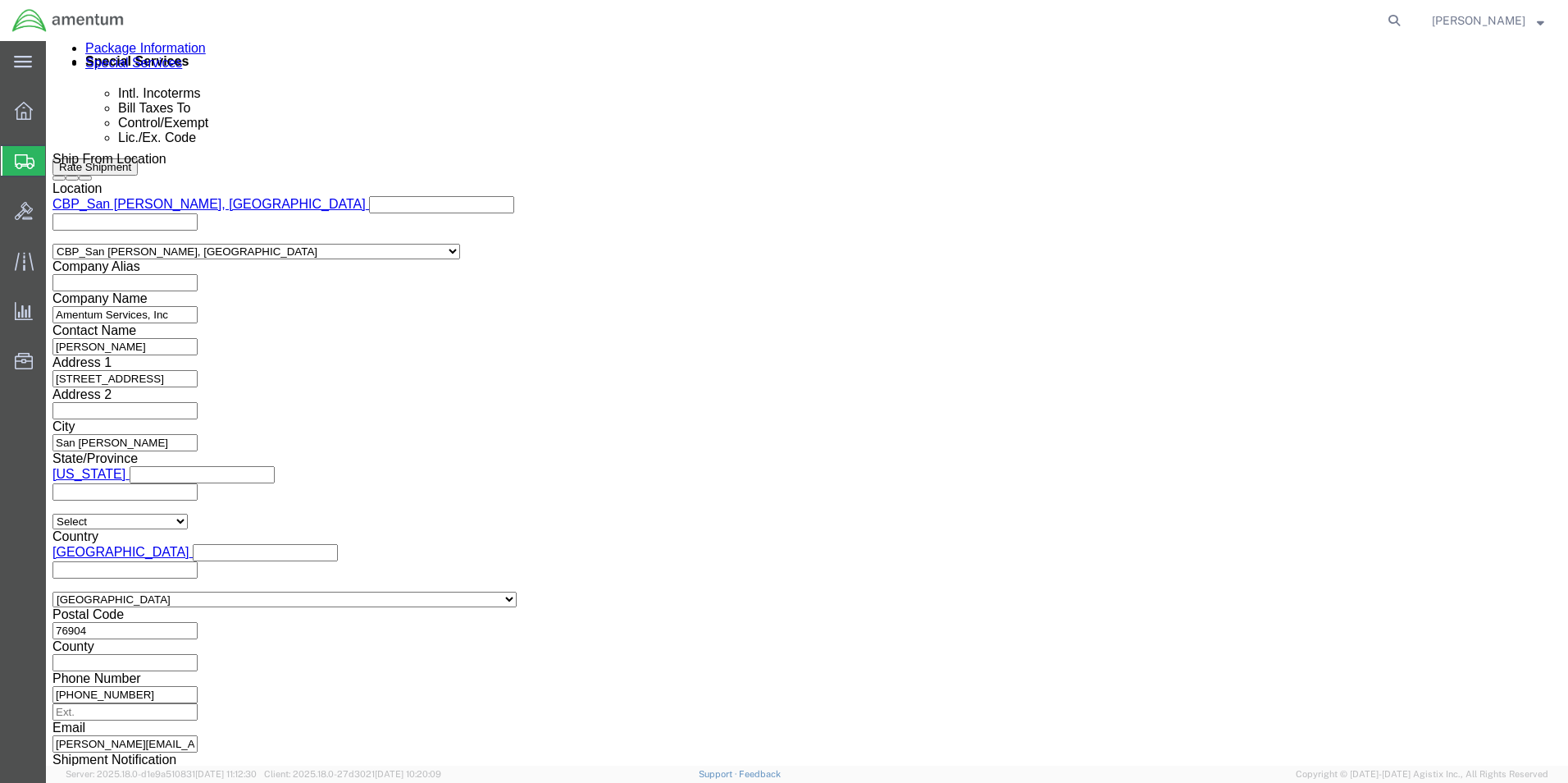
click select "Select 30.2(d)(2) 30.36 30.37(a) 30.37(f) 30.37(g) 30.37(h) 30.37(i) 30.37(j) 3…"
click select "Select AES-Direct EEI Carrier File EEI EEI Exempt"
select select "EXEM"
click select "Select AES-Direct EEI Carrier File EEI EEI Exempt"
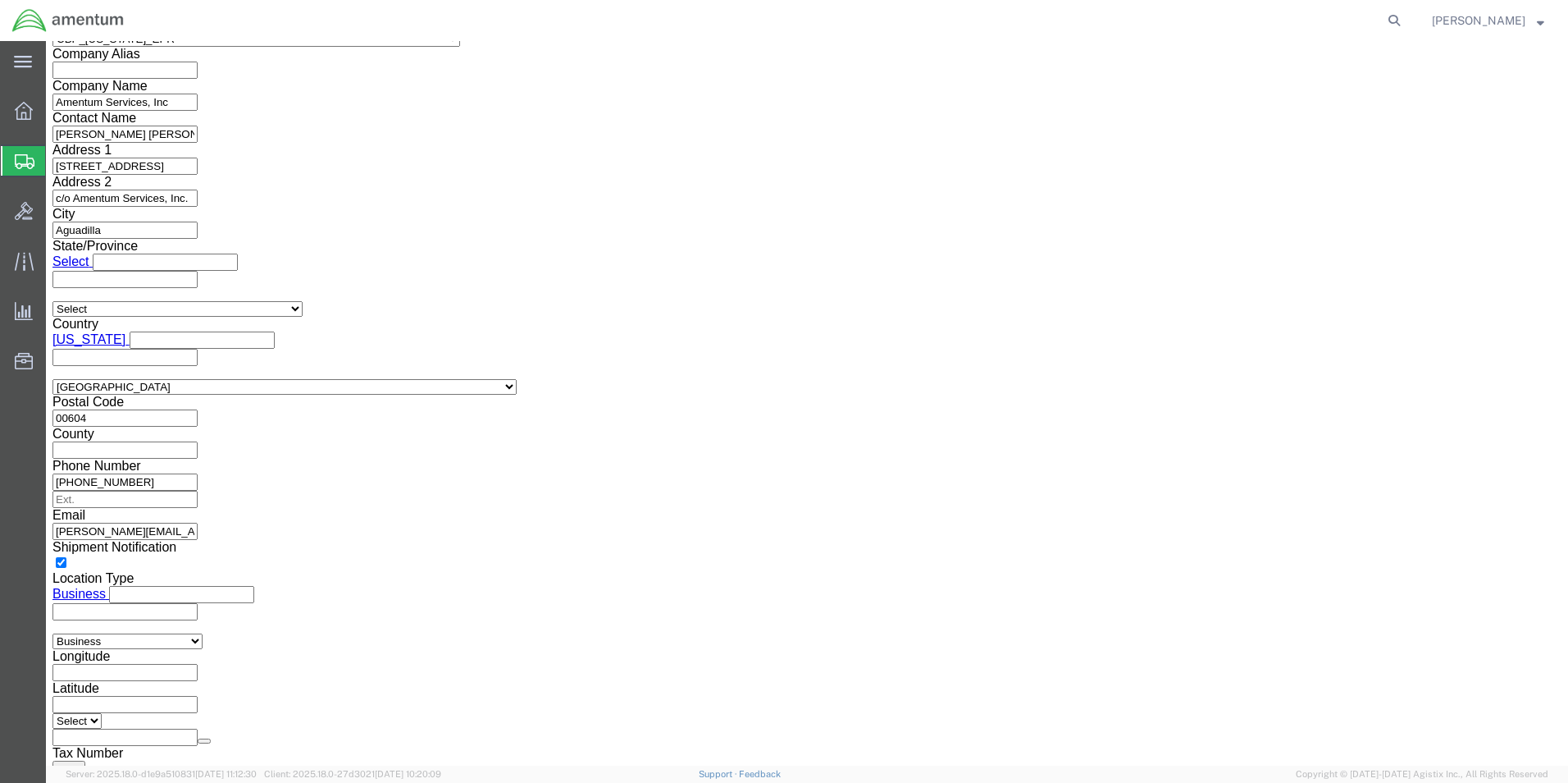
scroll to position [2298, 0]
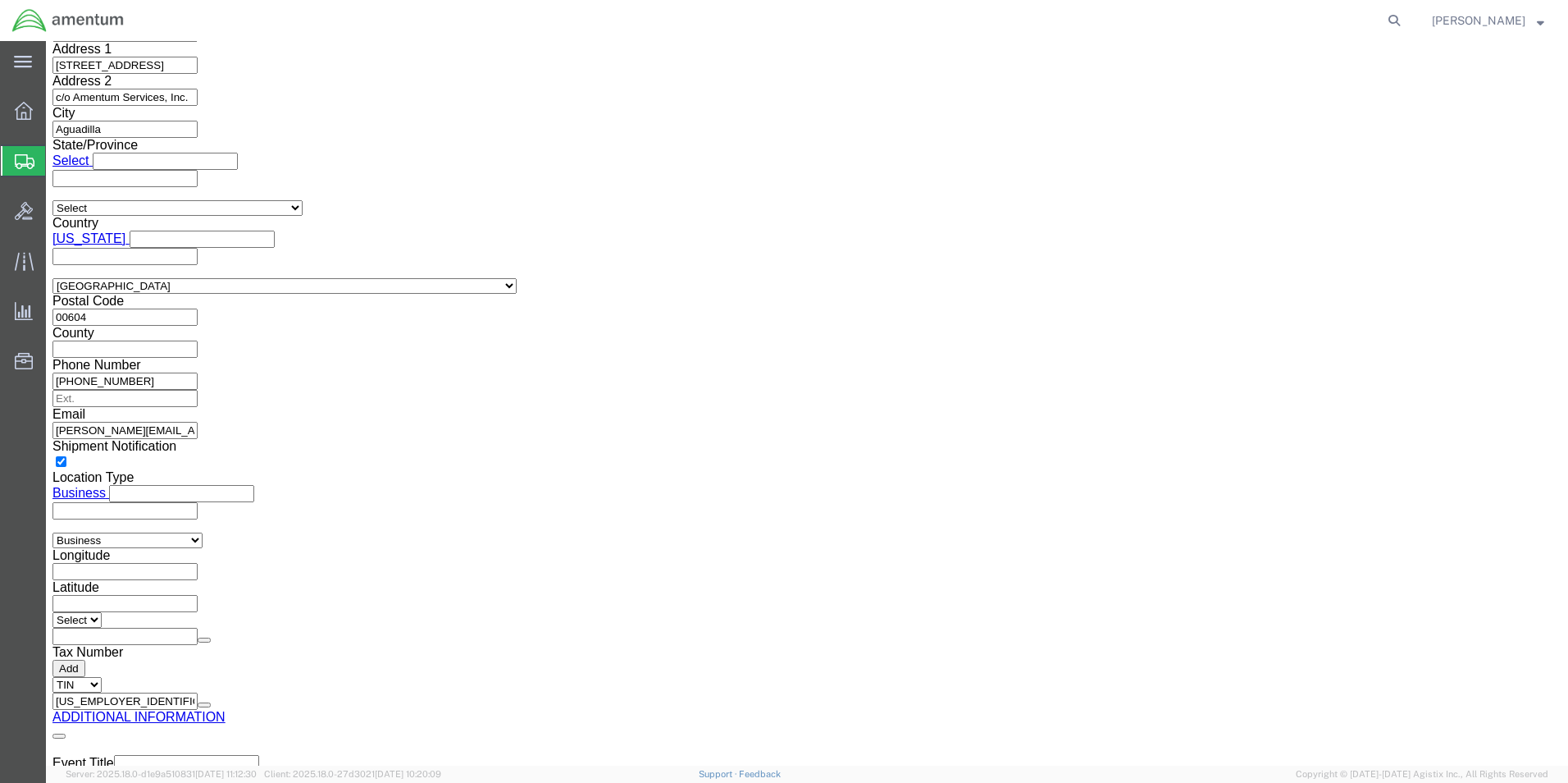
click button "Rate Shipment"
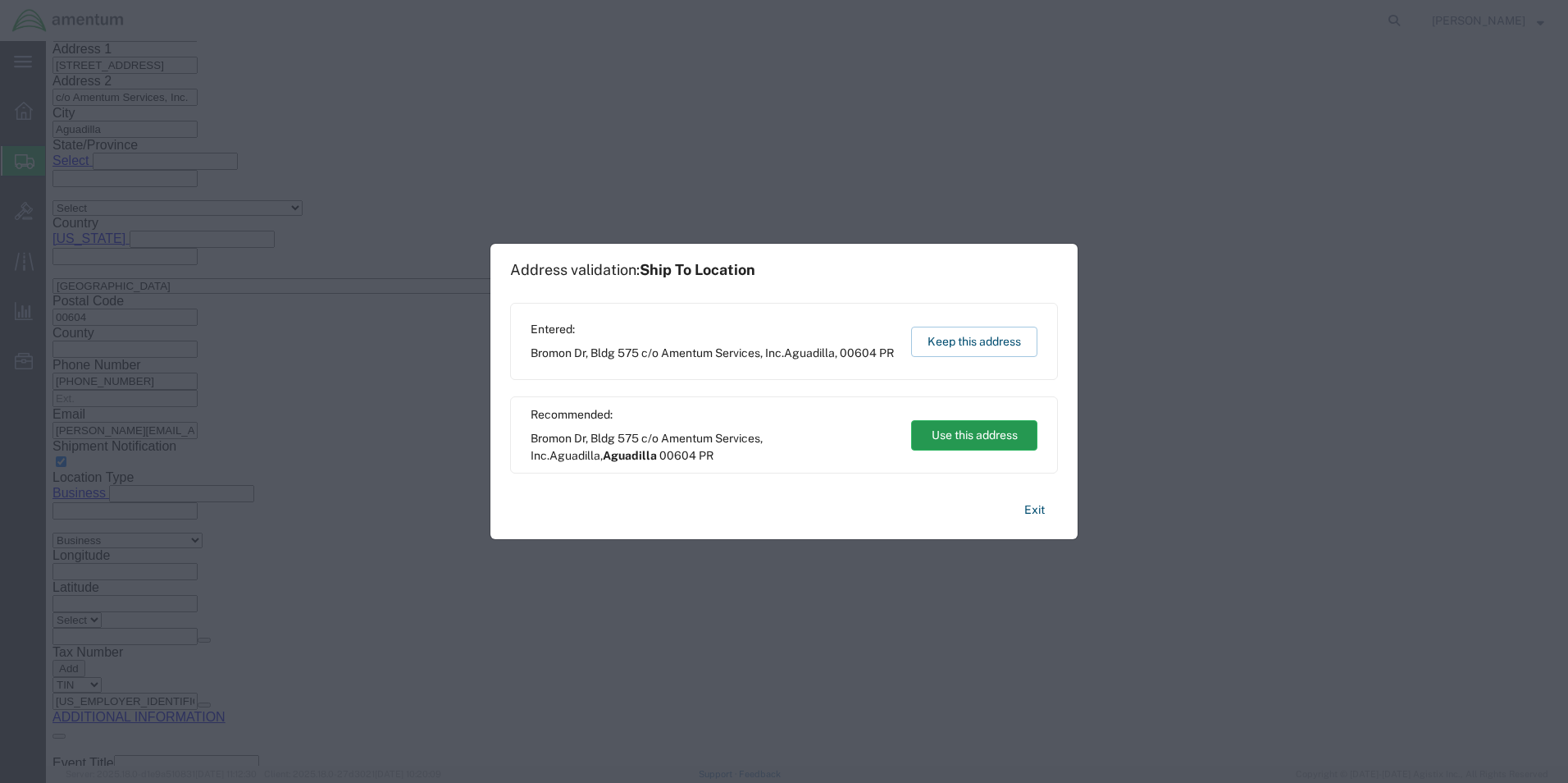
click at [976, 441] on button "Use this address" at bounding box center [974, 434] width 126 height 30
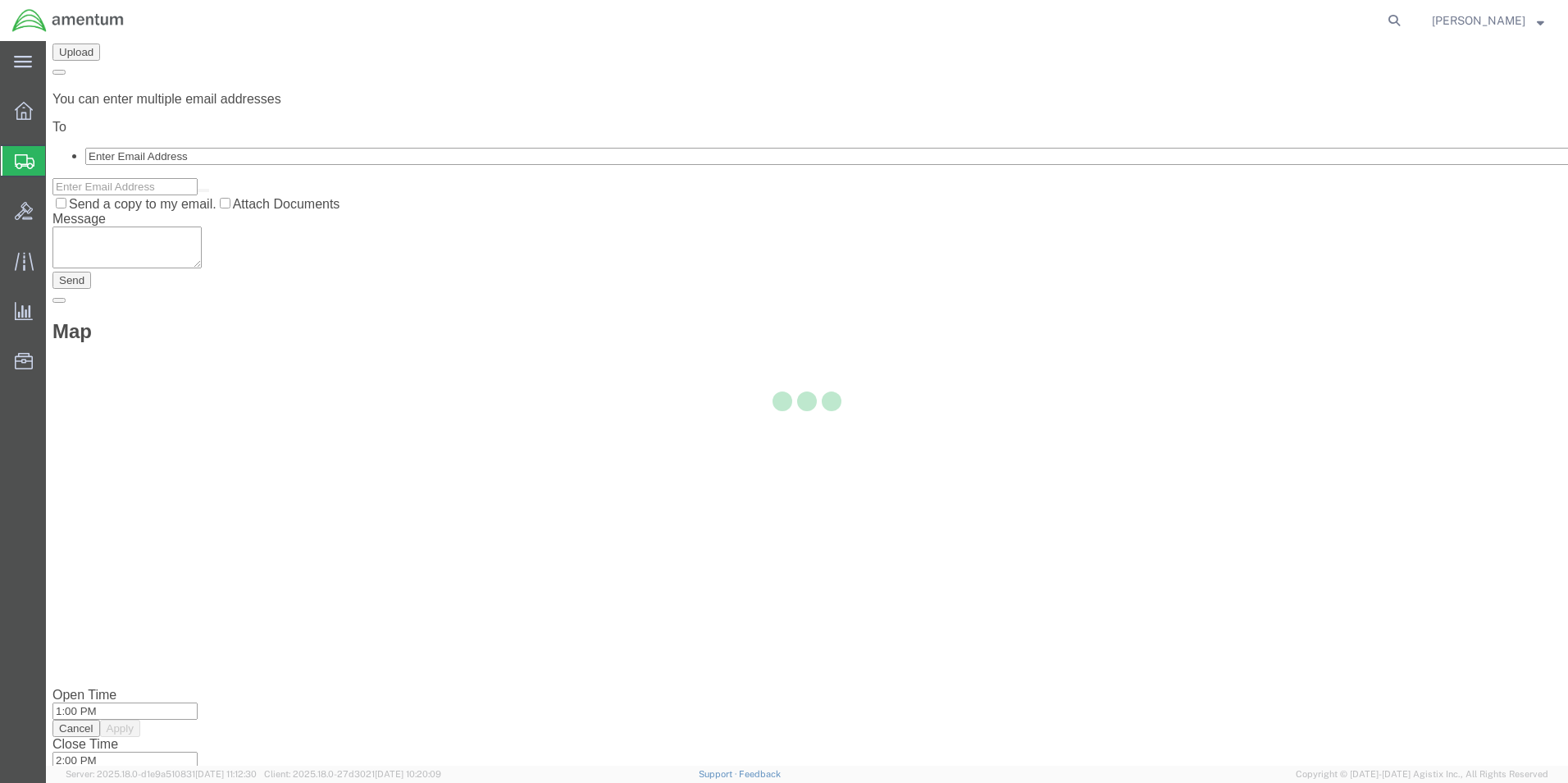
scroll to position [0, 0]
